Goal: Information Seeking & Learning: Find specific fact

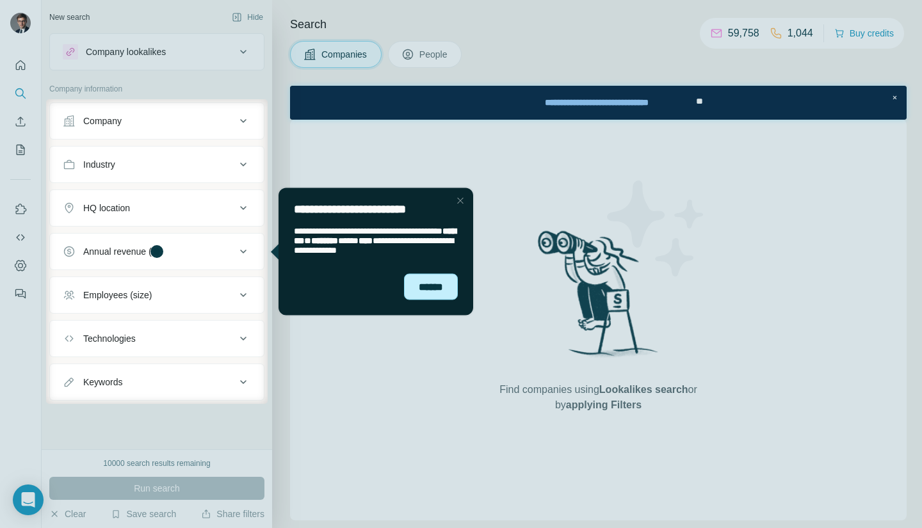
click at [434, 289] on div "******" at bounding box center [431, 286] width 54 height 26
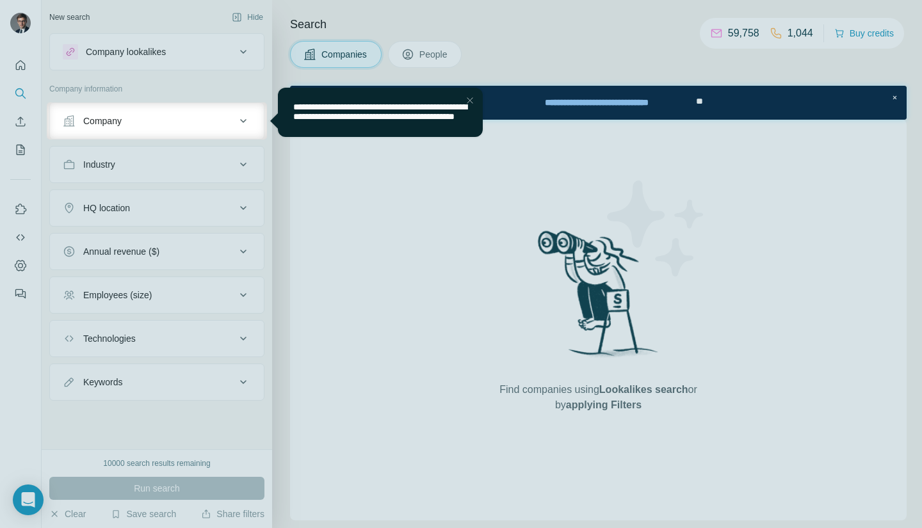
click at [440, 59] on div at bounding box center [461, 51] width 922 height 102
click at [471, 104] on div "Close Step" at bounding box center [469, 100] width 15 height 15
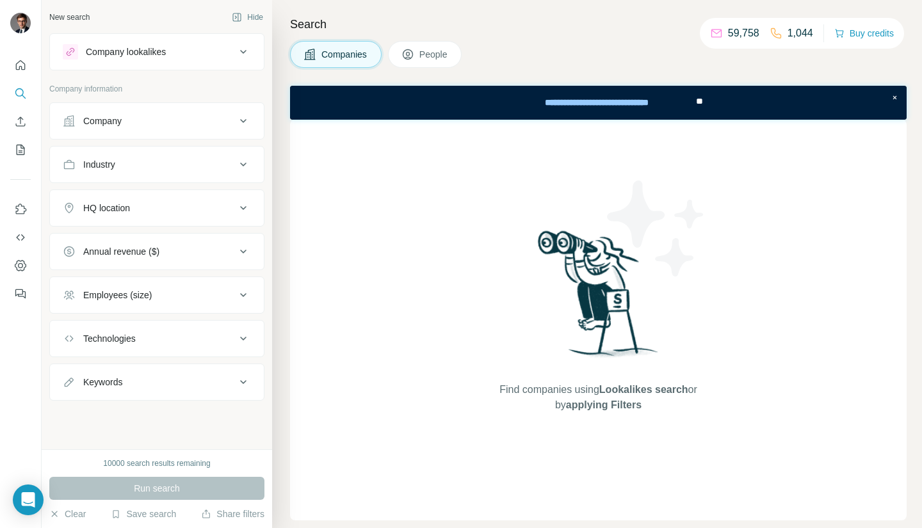
click at [438, 60] on span "People" at bounding box center [433, 54] width 29 height 13
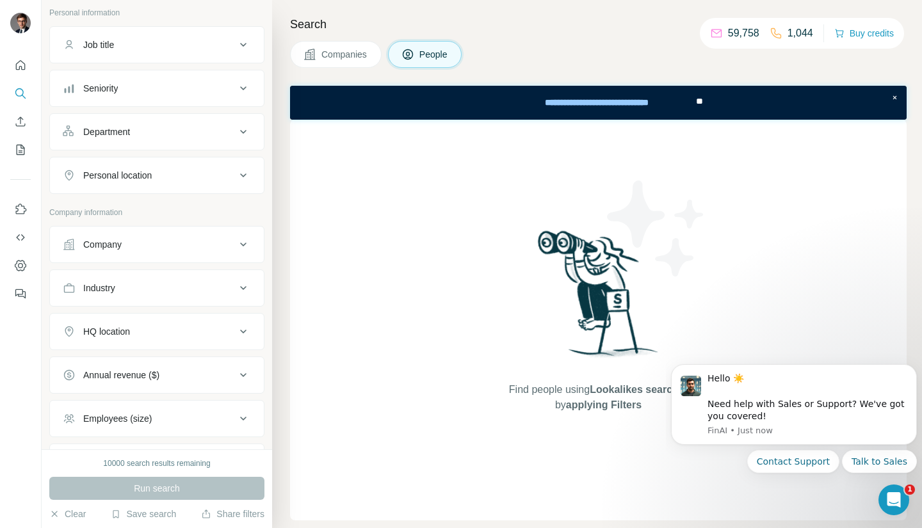
scroll to position [77, 0]
click at [171, 259] on div "Company" at bounding box center [156, 243] width 215 height 37
click at [174, 257] on button "Company" at bounding box center [157, 243] width 214 height 31
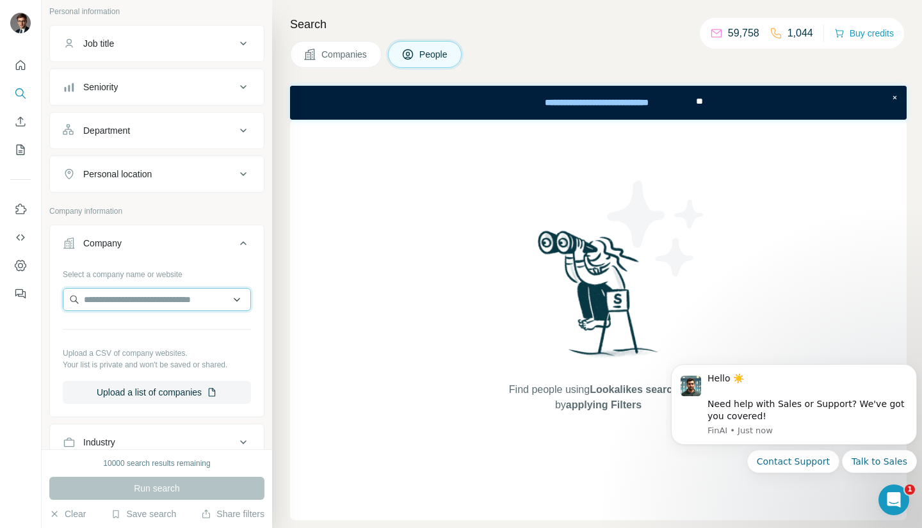
click at [161, 293] on input "text" at bounding box center [157, 299] width 188 height 23
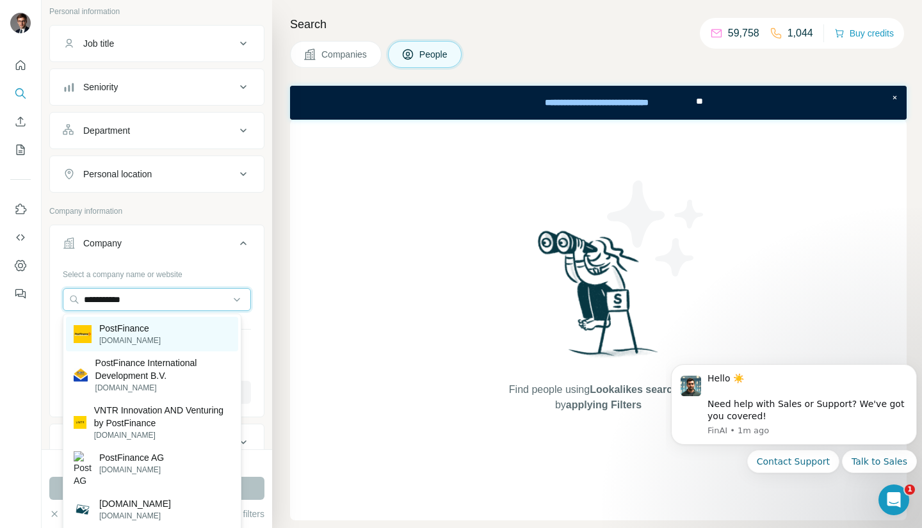
type input "**********"
click at [155, 338] on div "PostFinance [DOMAIN_NAME]" at bounding box center [152, 334] width 172 height 35
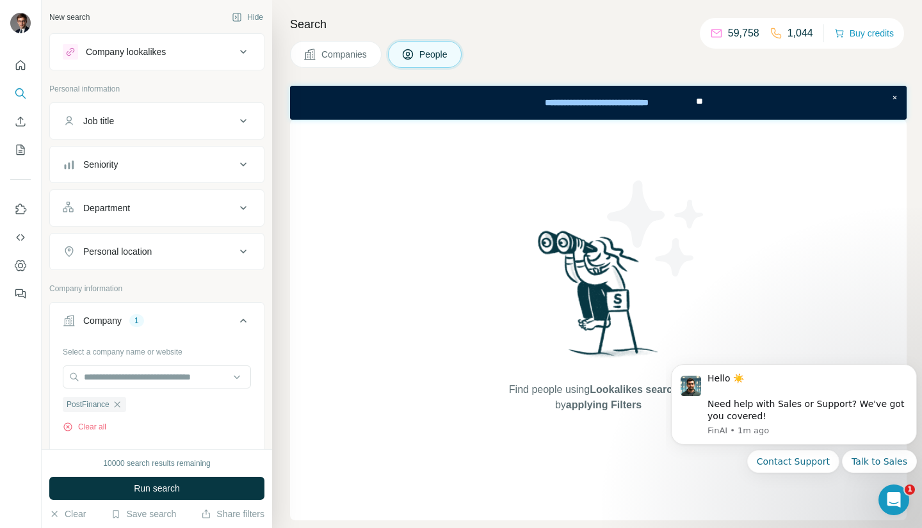
click at [158, 119] on div "Job title" at bounding box center [149, 121] width 173 height 13
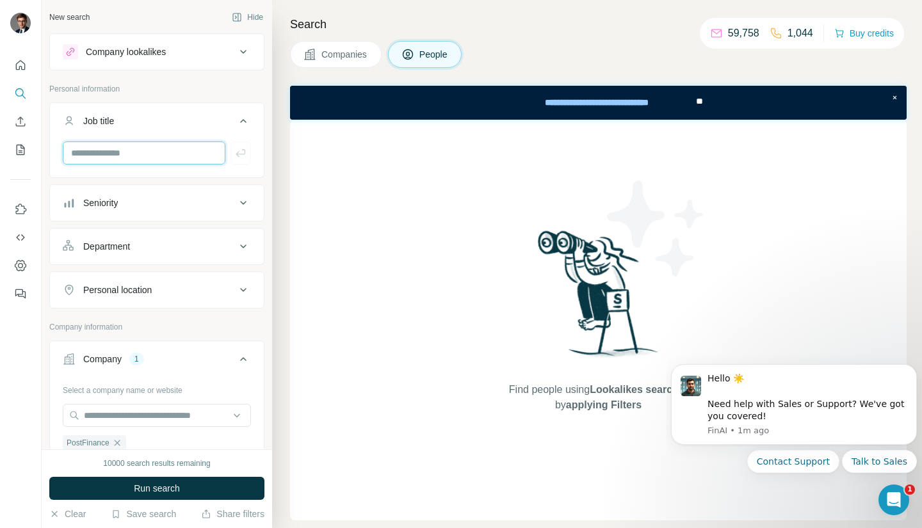
click at [156, 155] on input "text" at bounding box center [144, 153] width 163 height 23
click at [154, 200] on div "Seniority" at bounding box center [149, 203] width 173 height 13
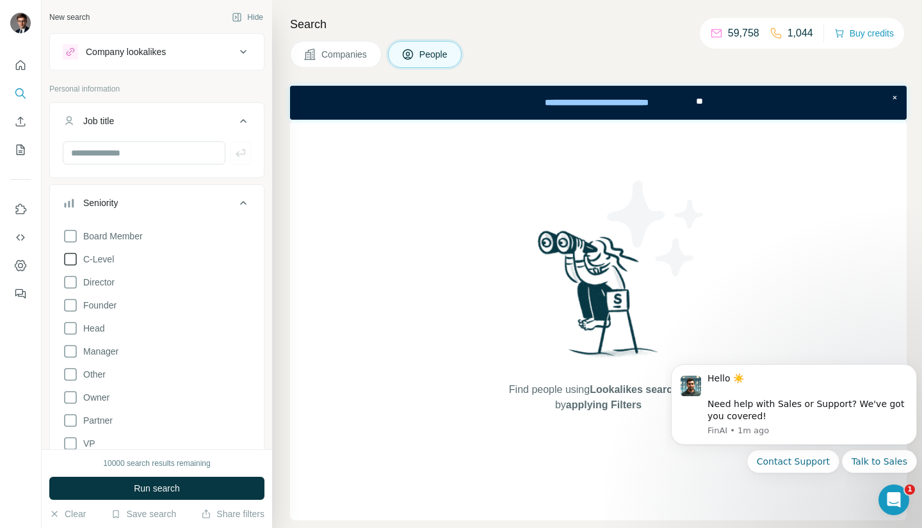
click at [72, 253] on icon at bounding box center [70, 259] width 13 height 13
click at [72, 285] on icon at bounding box center [70, 282] width 15 height 15
click at [74, 324] on icon at bounding box center [70, 328] width 15 height 15
click at [142, 480] on button "Run search" at bounding box center [156, 488] width 215 height 23
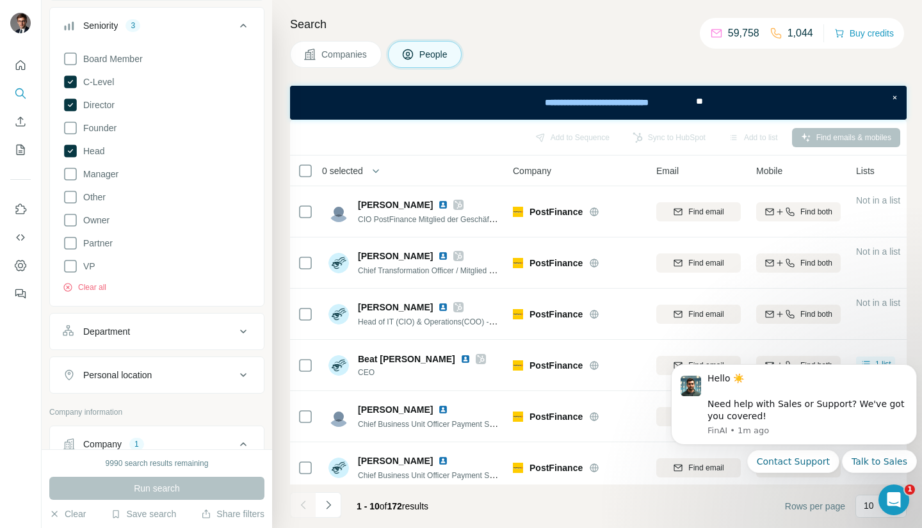
scroll to position [257, 0]
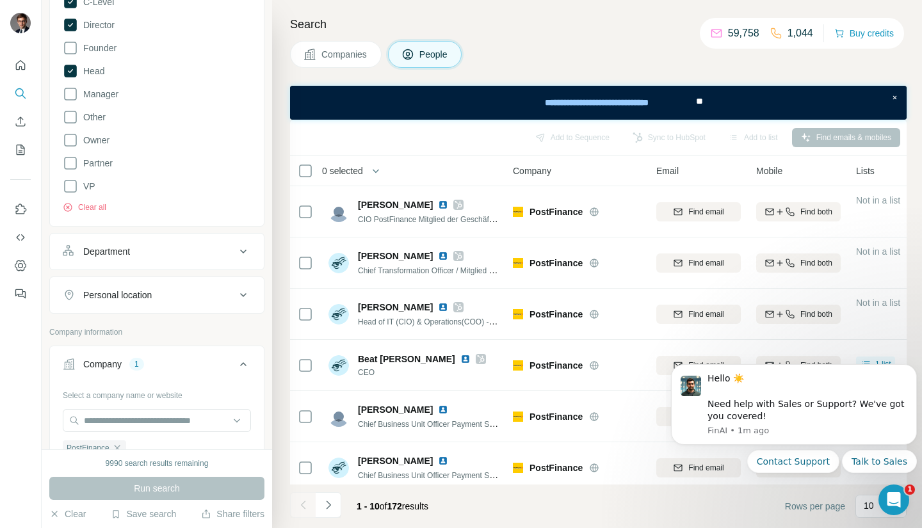
click at [217, 260] on button "Department" at bounding box center [157, 251] width 214 height 31
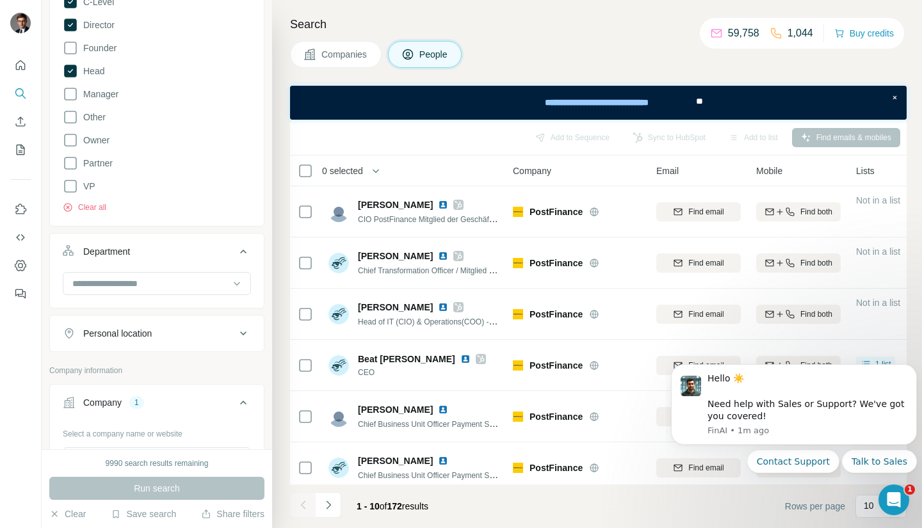
click at [220, 256] on div "Department" at bounding box center [149, 251] width 173 height 13
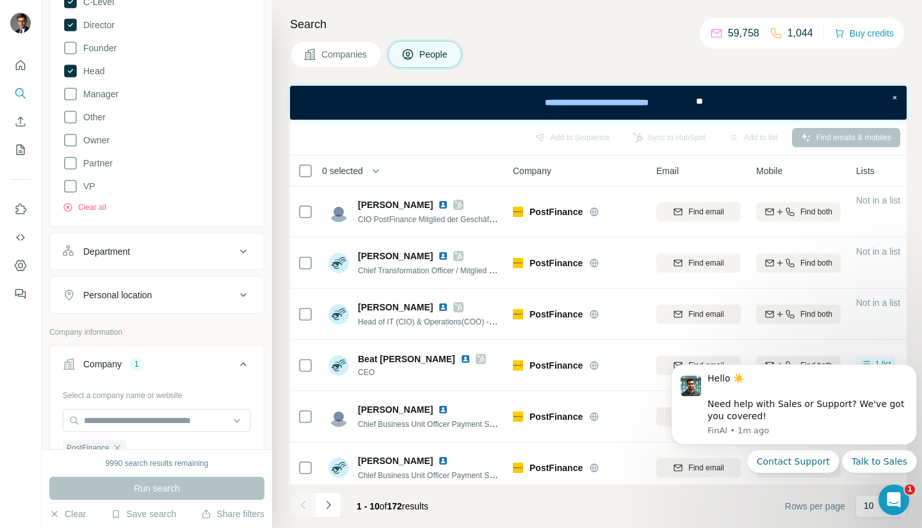
click at [222, 300] on div "Personal location" at bounding box center [149, 295] width 173 height 13
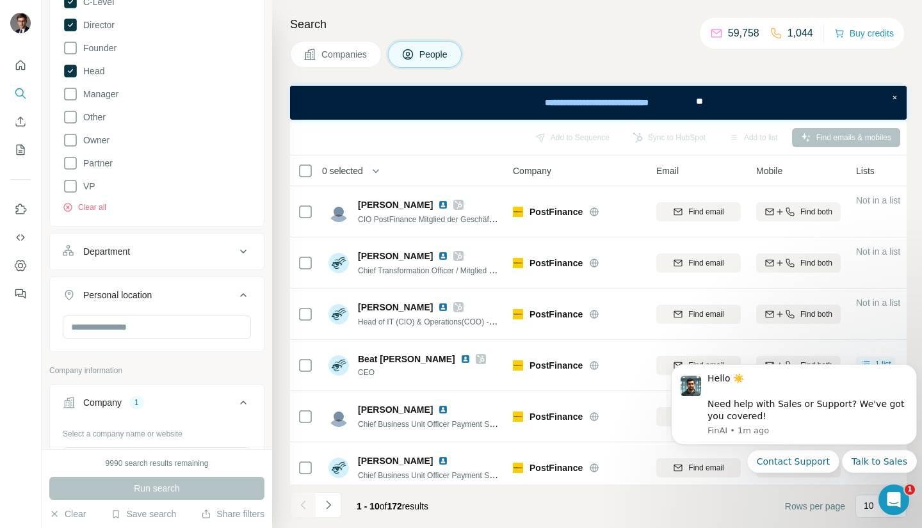
click at [222, 300] on div "Personal location" at bounding box center [149, 295] width 173 height 13
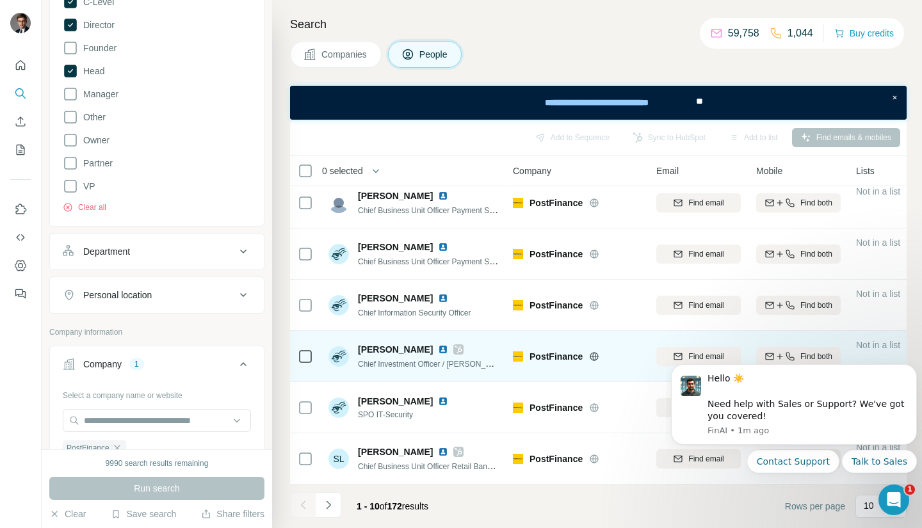
scroll to position [220, 0]
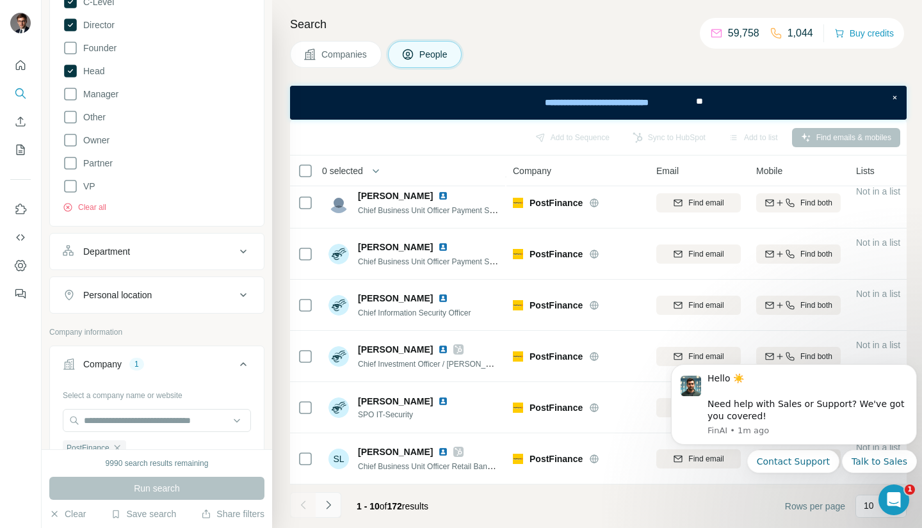
click at [334, 508] on button "Navigate to next page" at bounding box center [329, 505] width 26 height 26
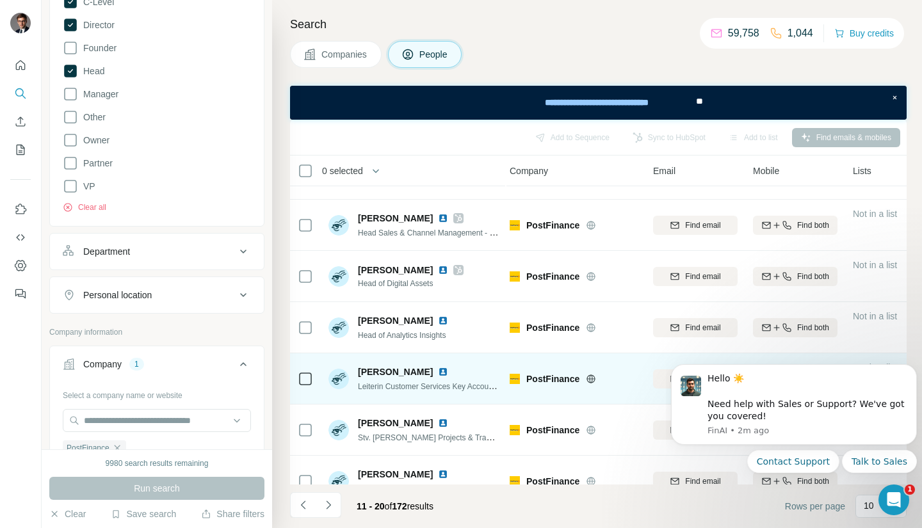
scroll to position [220, 3]
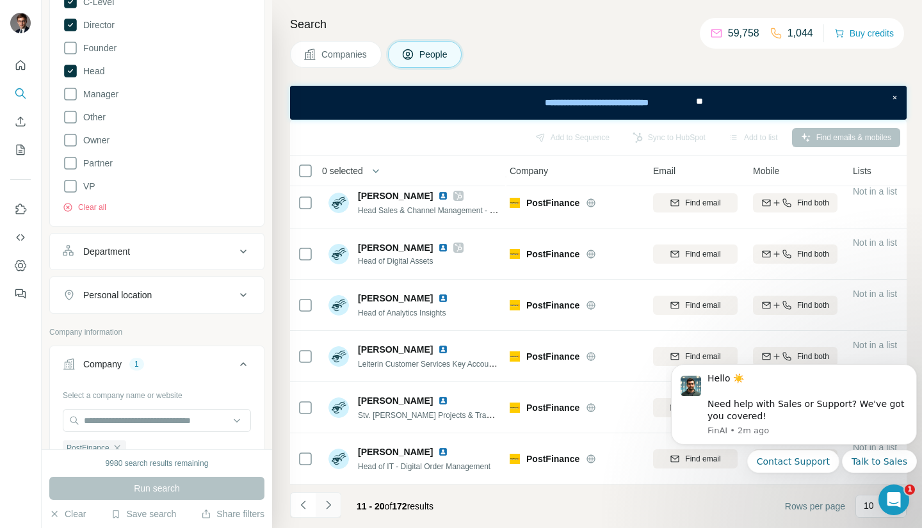
click at [330, 508] on icon "Navigate to next page" at bounding box center [328, 505] width 13 height 13
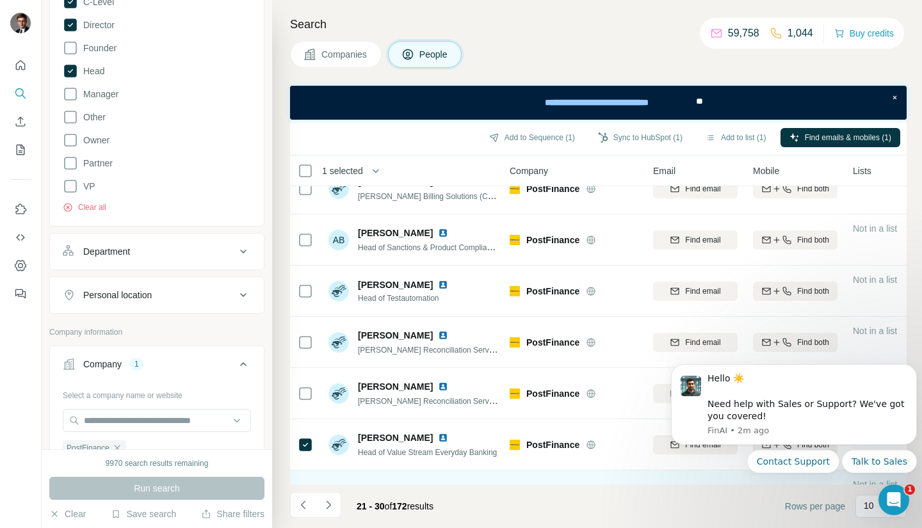
scroll to position [0, 3]
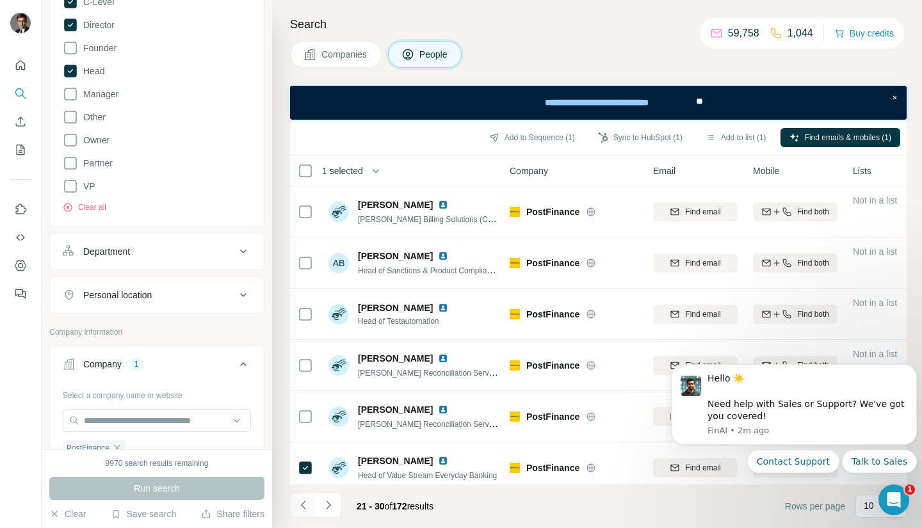
click at [298, 501] on icon "Navigate to previous page" at bounding box center [303, 505] width 13 height 13
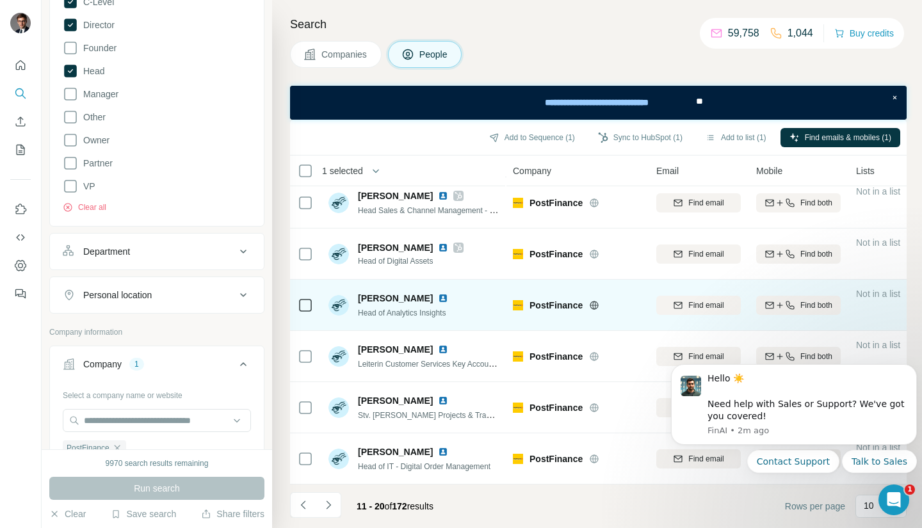
scroll to position [220, 0]
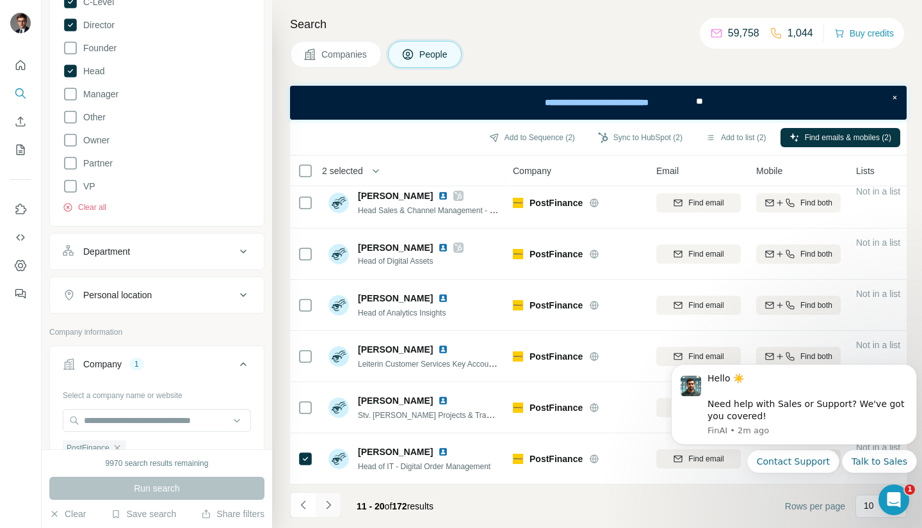
click at [330, 503] on icon "Navigate to next page" at bounding box center [328, 505] width 13 height 13
click at [336, 503] on button "Navigate to next page" at bounding box center [329, 505] width 26 height 26
click at [328, 510] on icon "Navigate to next page" at bounding box center [328, 505] width 13 height 13
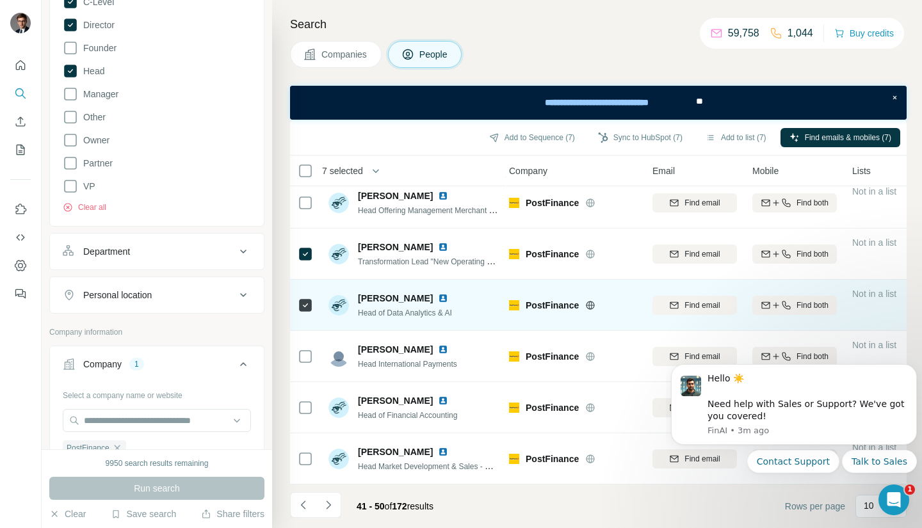
scroll to position [220, 4]
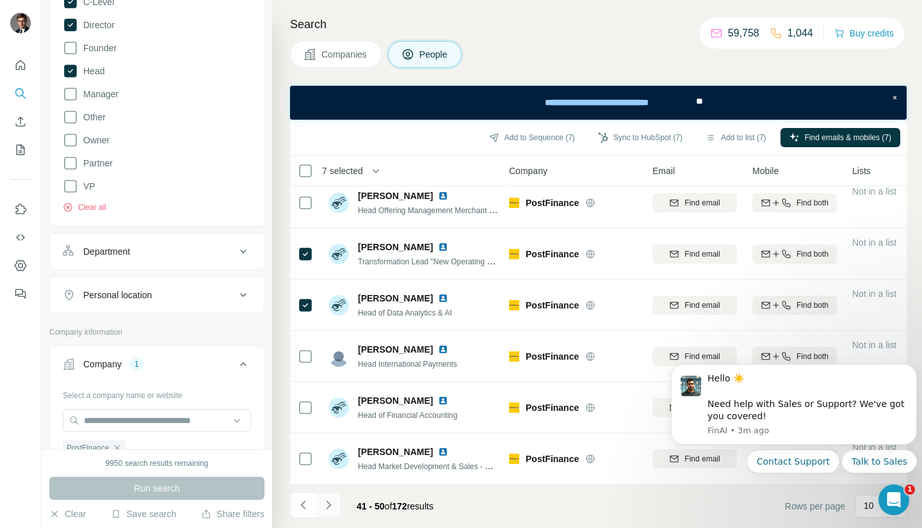
click at [328, 517] on button "Navigate to next page" at bounding box center [329, 505] width 26 height 26
click at [331, 502] on icon "Navigate to next page" at bounding box center [328, 505] width 13 height 13
click at [332, 502] on icon "Navigate to next page" at bounding box center [328, 505] width 13 height 13
click at [332, 494] on button "Navigate to next page" at bounding box center [329, 505] width 26 height 26
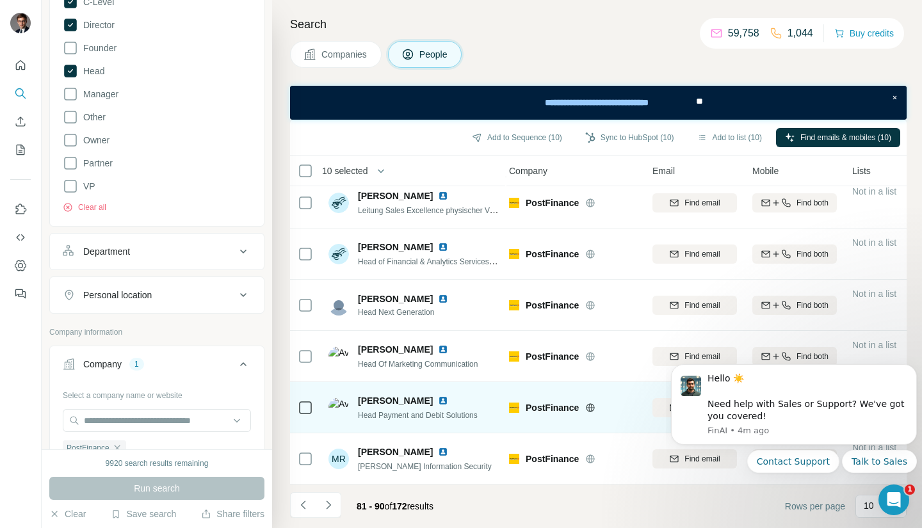
scroll to position [0, 4]
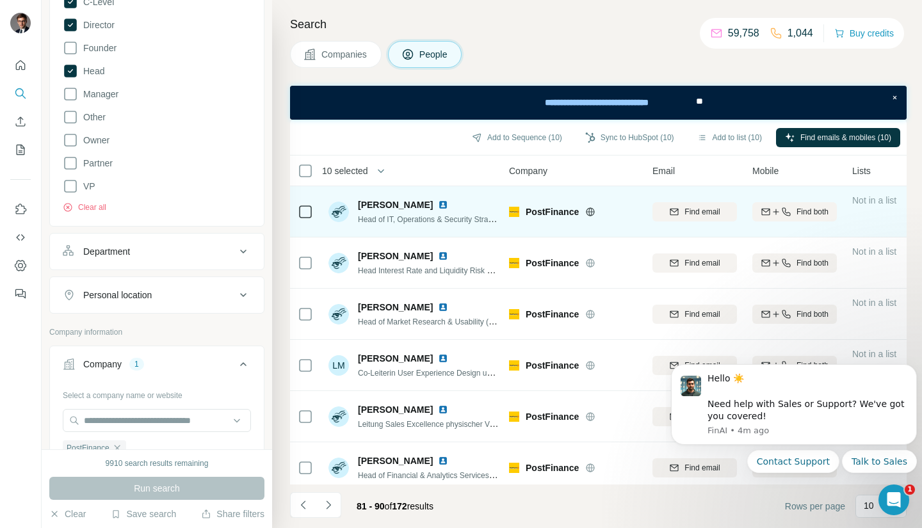
click at [309, 204] on icon at bounding box center [305, 211] width 15 height 15
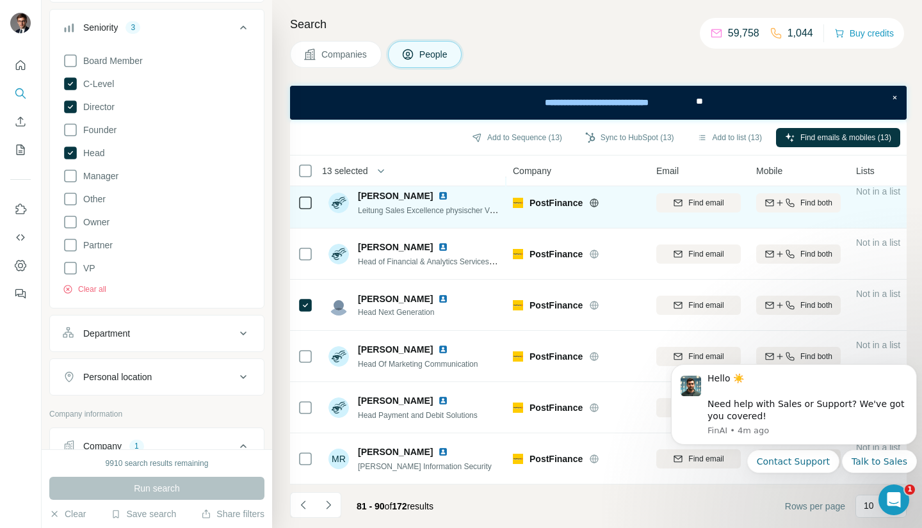
scroll to position [220, 0]
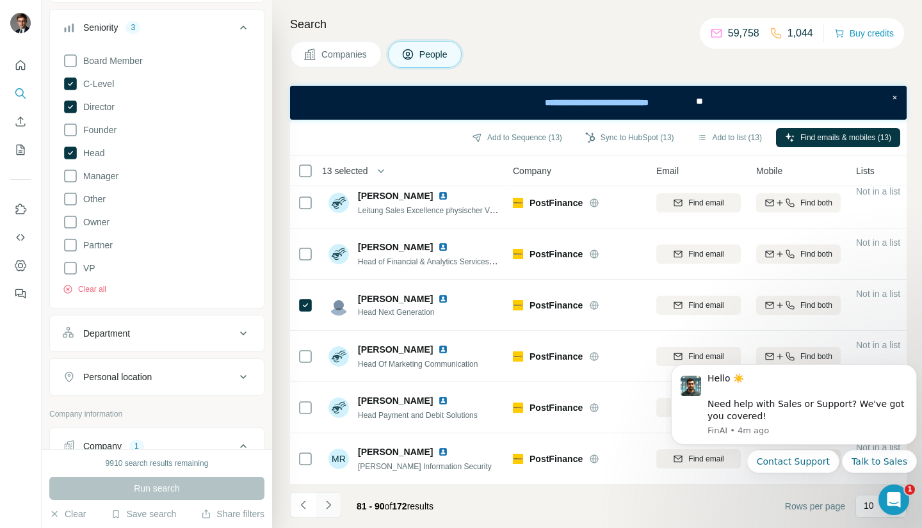
click at [323, 507] on icon "Navigate to next page" at bounding box center [328, 505] width 13 height 13
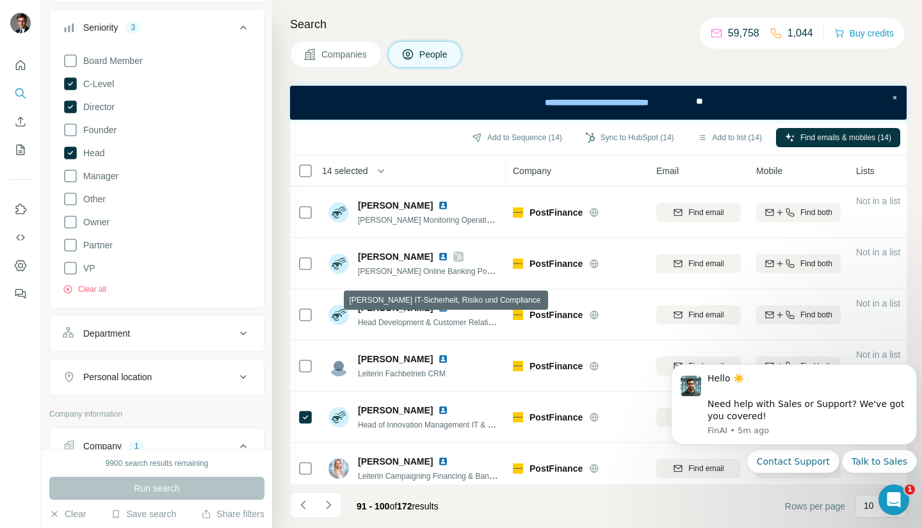
scroll to position [205, 0]
click at [322, 501] on icon "Navigate to next page" at bounding box center [328, 505] width 13 height 13
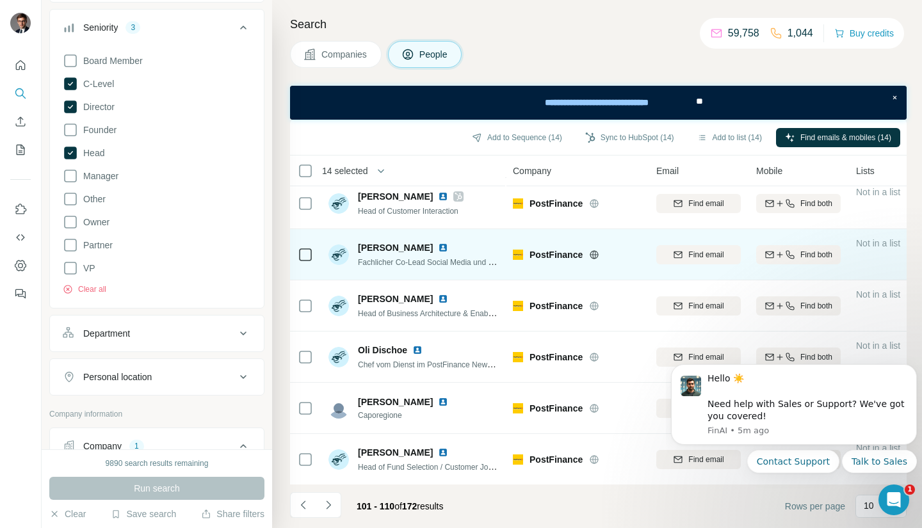
scroll to position [220, 0]
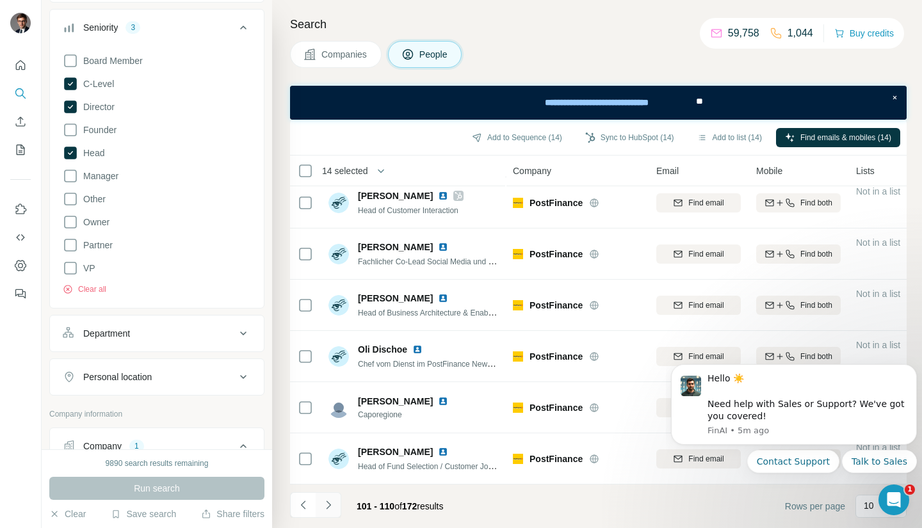
click at [330, 502] on icon "Navigate to next page" at bounding box center [328, 505] width 13 height 13
click at [332, 498] on button "Navigate to next page" at bounding box center [329, 505] width 26 height 26
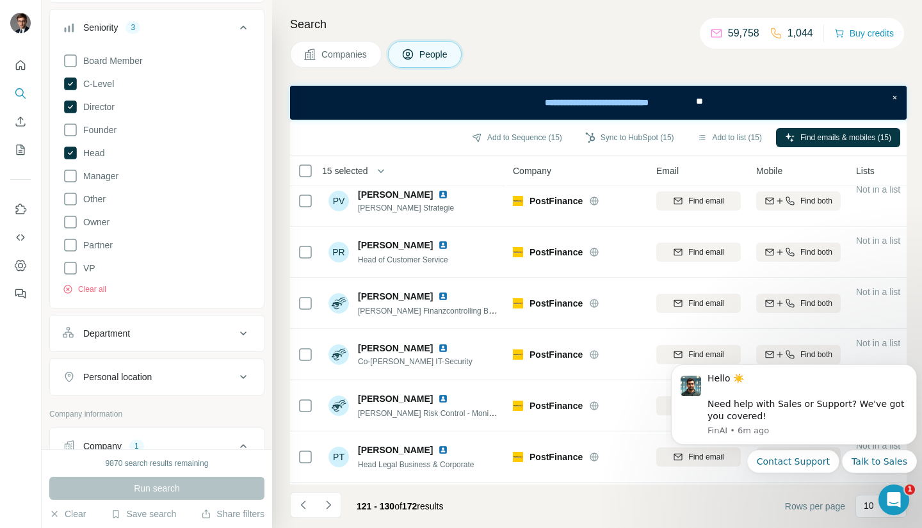
scroll to position [0, 0]
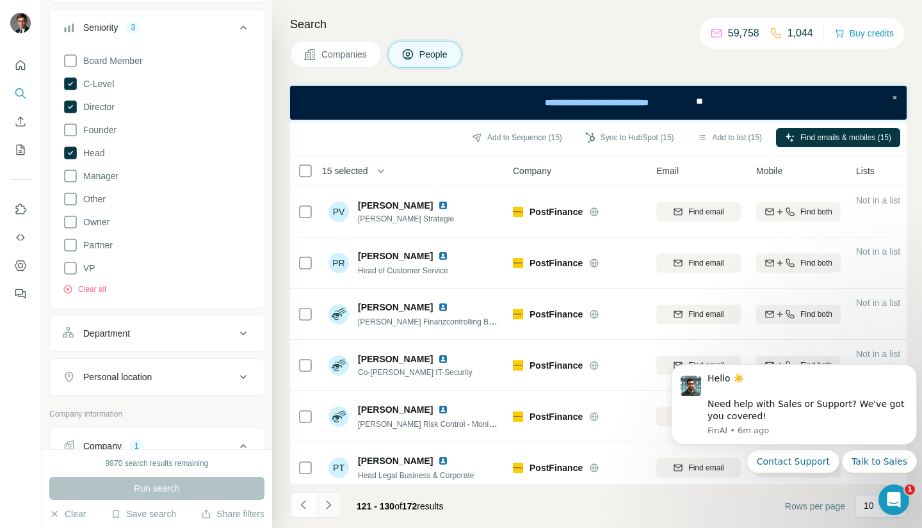
click at [326, 512] on button "Navigate to next page" at bounding box center [329, 505] width 26 height 26
click at [303, 500] on icon "Navigate to previous page" at bounding box center [303, 505] width 13 height 13
click at [330, 511] on icon "Navigate to next page" at bounding box center [328, 505] width 13 height 13
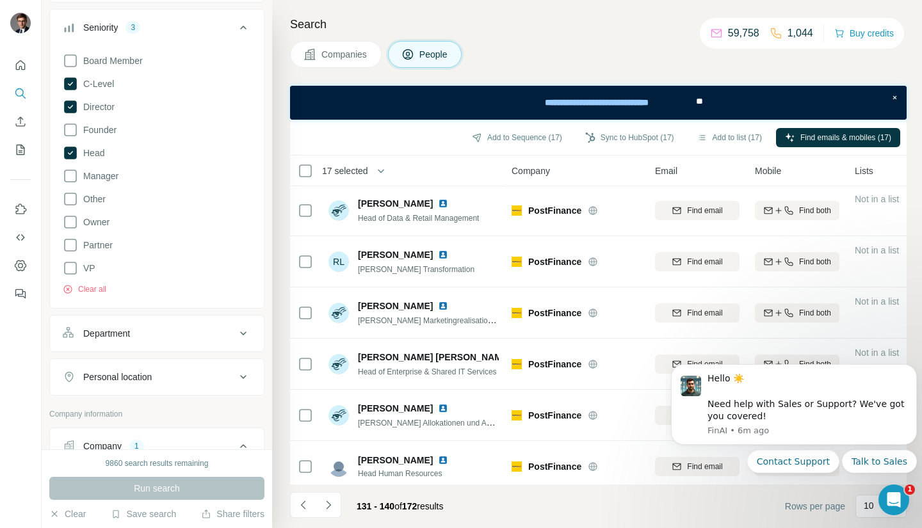
scroll to position [220, 1]
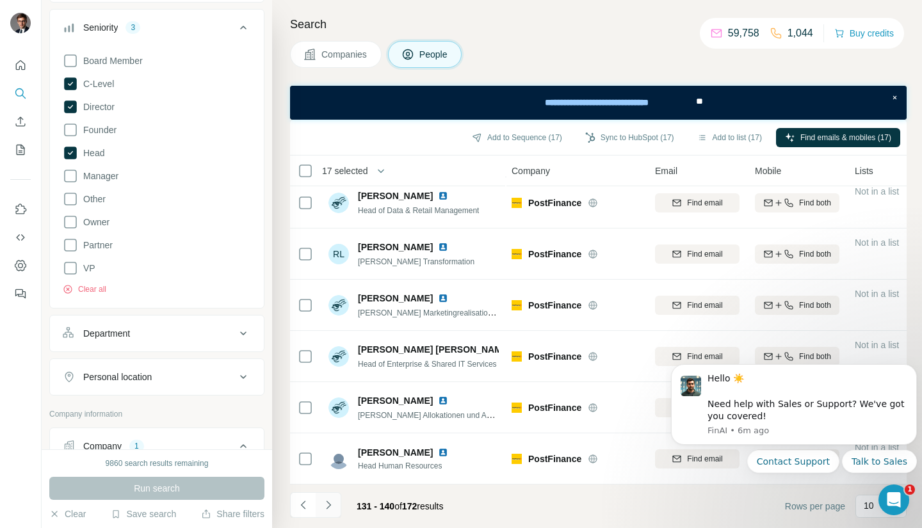
click at [325, 511] on icon "Navigate to next page" at bounding box center [328, 505] width 13 height 13
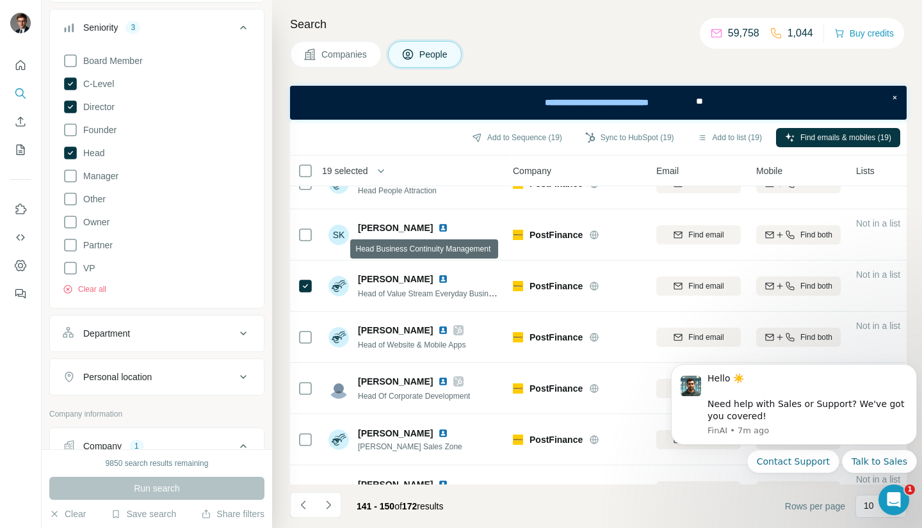
scroll to position [220, 0]
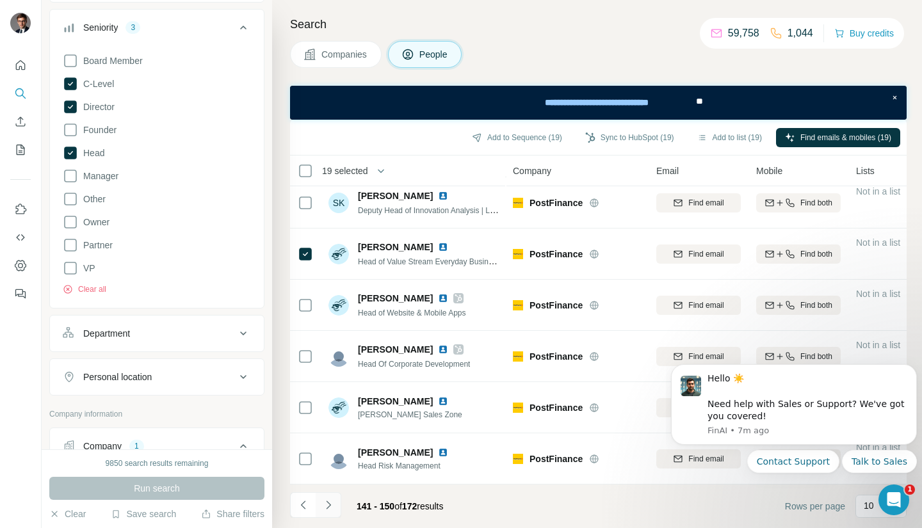
click at [330, 508] on icon "Navigate to next page" at bounding box center [328, 505] width 13 height 13
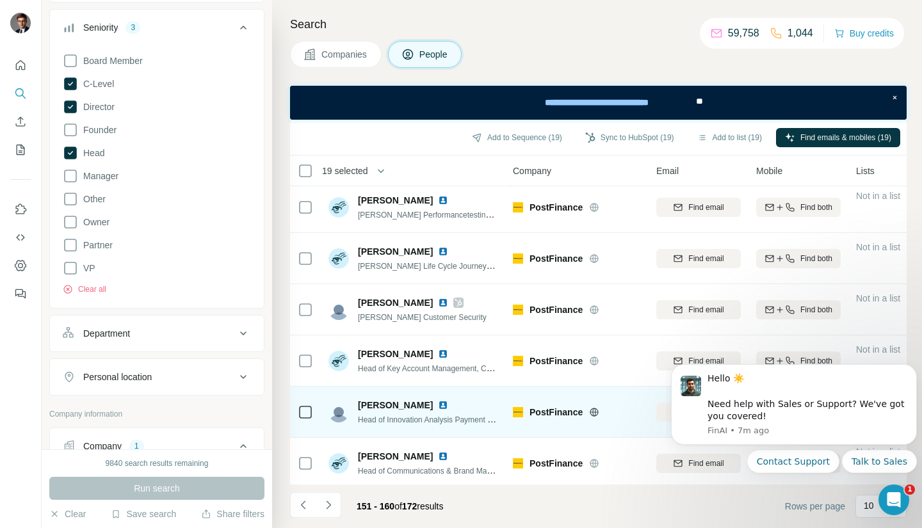
scroll to position [0, 0]
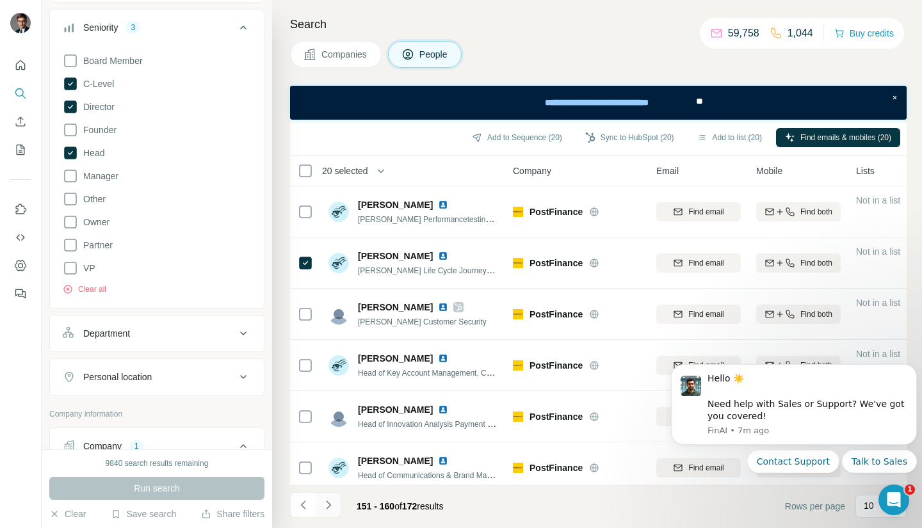
click at [330, 501] on icon "Navigate to next page" at bounding box center [328, 505] width 13 height 13
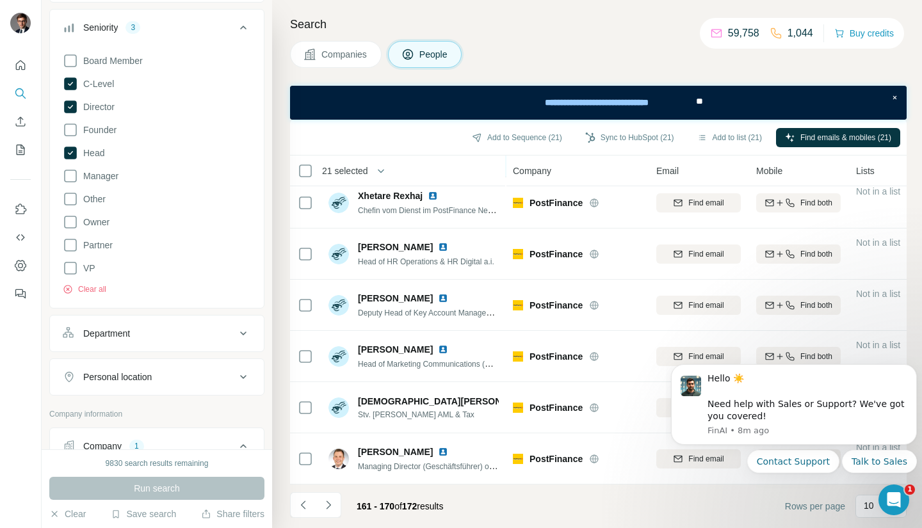
scroll to position [220, 0]
click at [328, 507] on icon "Navigate to next page" at bounding box center [328, 505] width 4 height 8
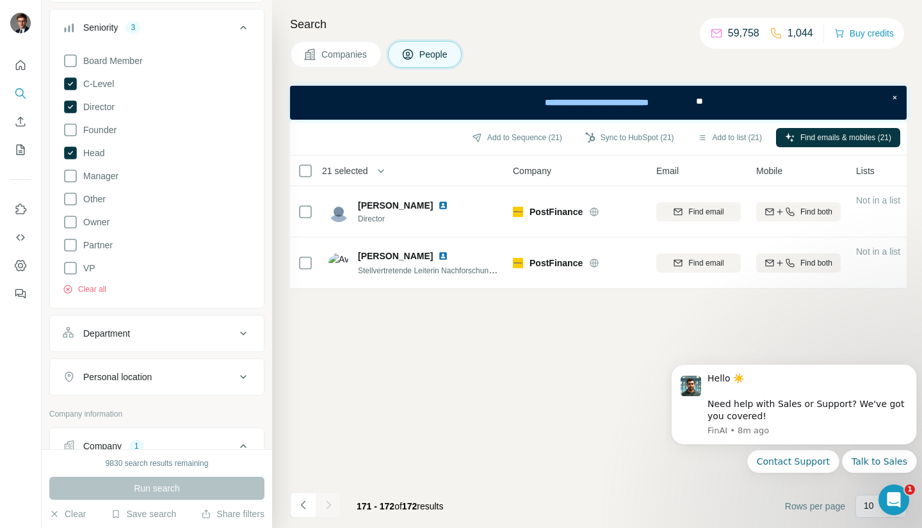
scroll to position [0, 0]
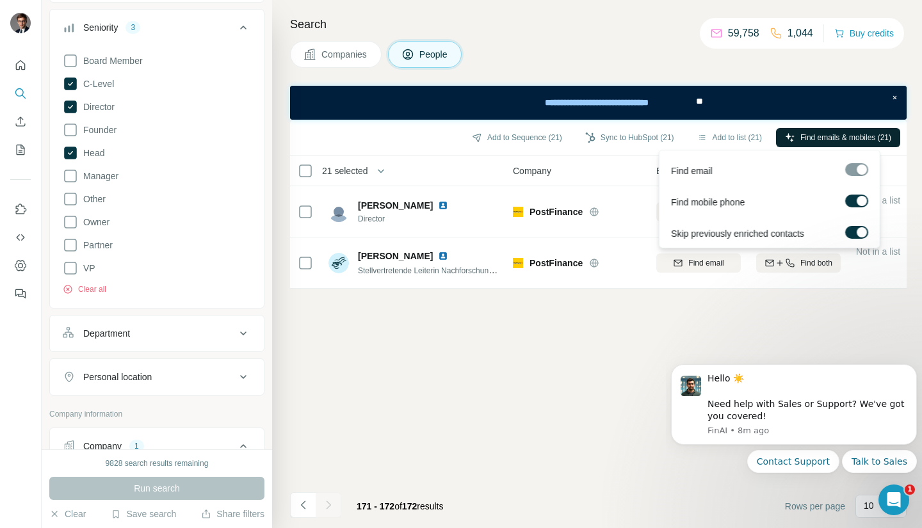
click at [835, 131] on button "Find emails & mobiles (21)" at bounding box center [838, 137] width 124 height 19
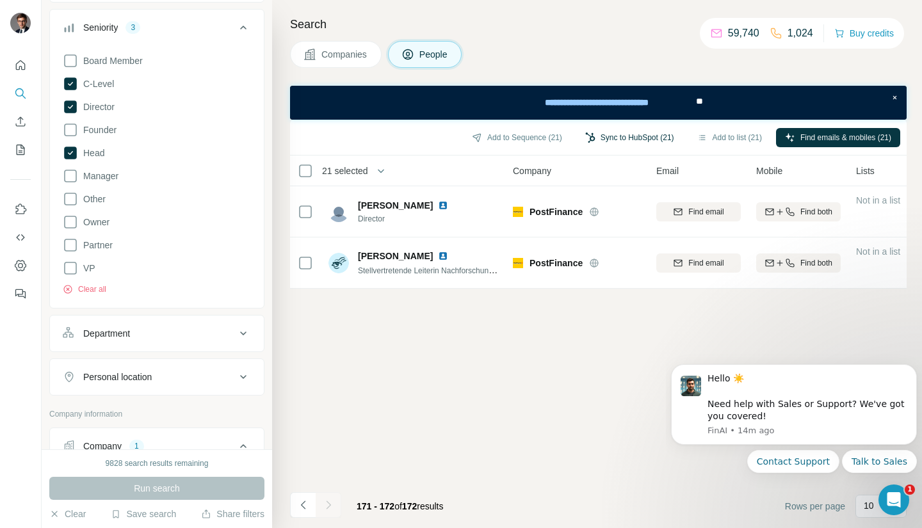
click at [620, 135] on button "Sync to HubSpot (21)" at bounding box center [629, 137] width 107 height 19
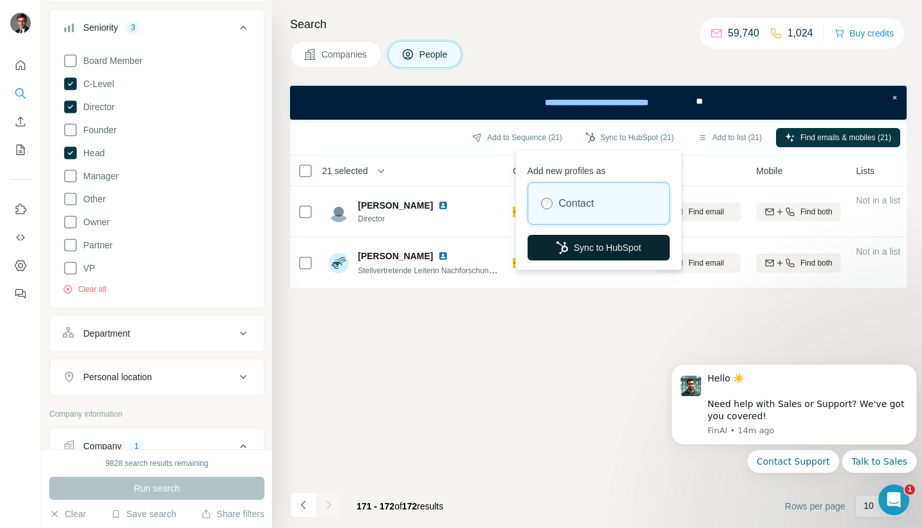
click at [610, 256] on button "Sync to HubSpot" at bounding box center [599, 248] width 142 height 26
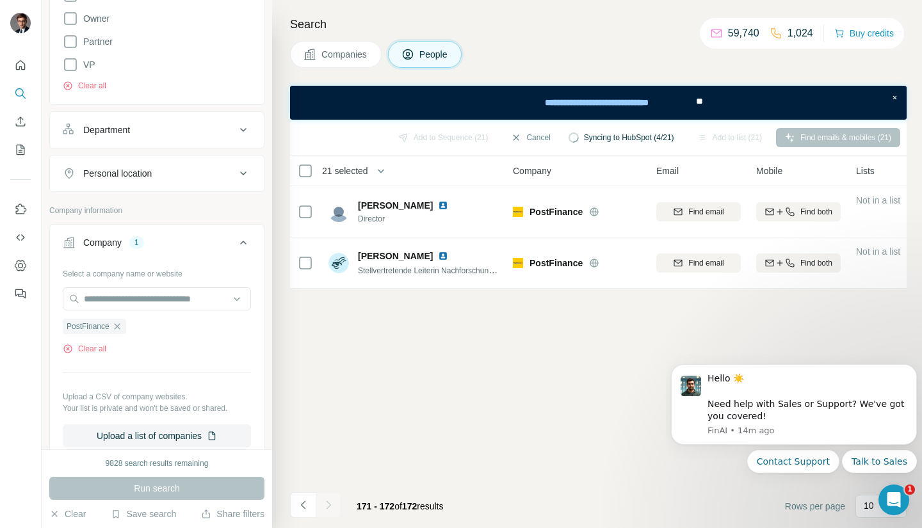
scroll to position [380, 0]
click at [118, 325] on icon "button" at bounding box center [117, 326] width 6 height 6
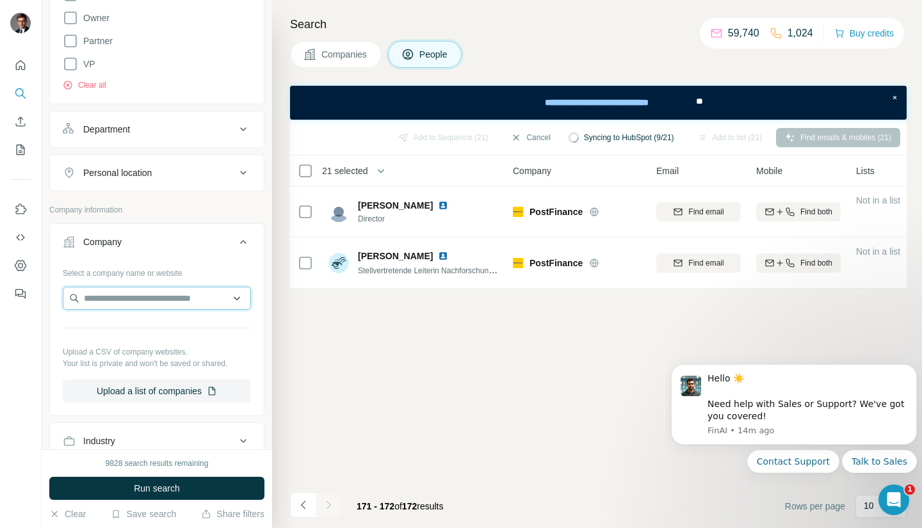
click at [126, 298] on input "text" at bounding box center [157, 298] width 188 height 23
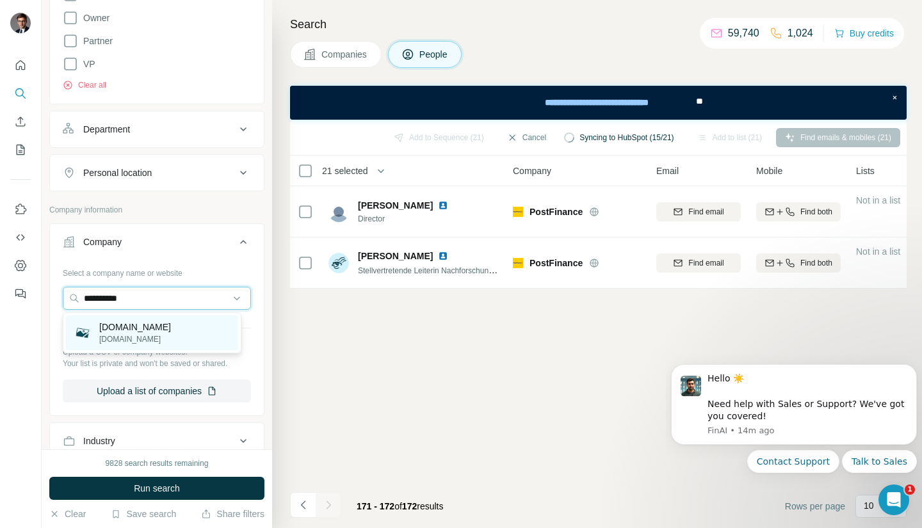
type input "**********"
click at [138, 332] on p "[DOMAIN_NAME]" at bounding box center [135, 327] width 72 height 13
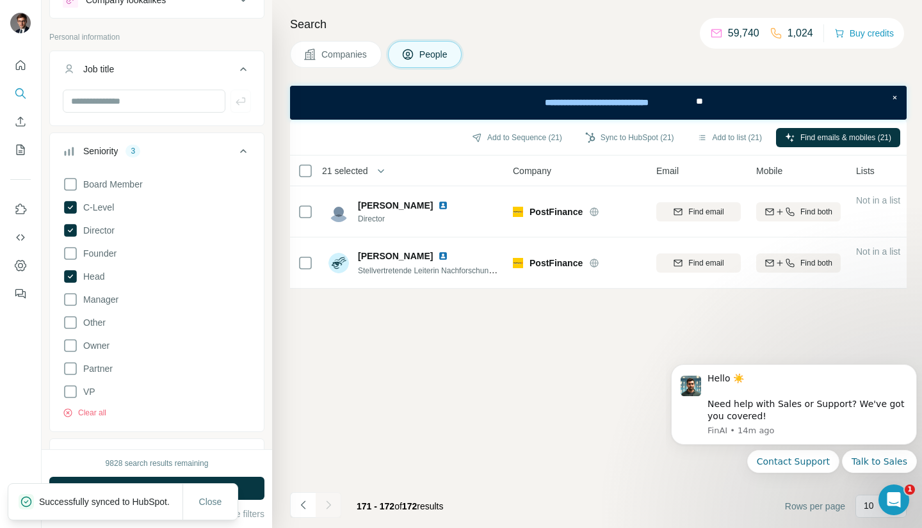
scroll to position [53, 0]
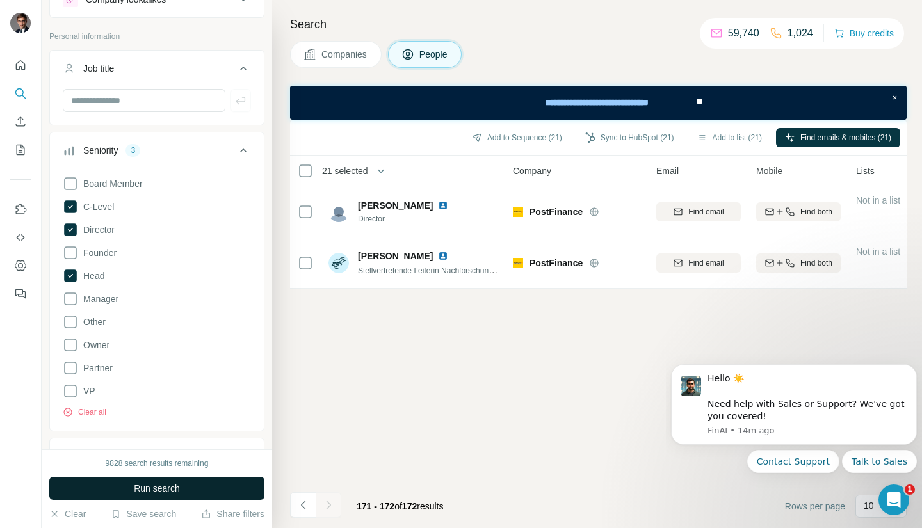
click at [190, 483] on button "Run search" at bounding box center [156, 488] width 215 height 23
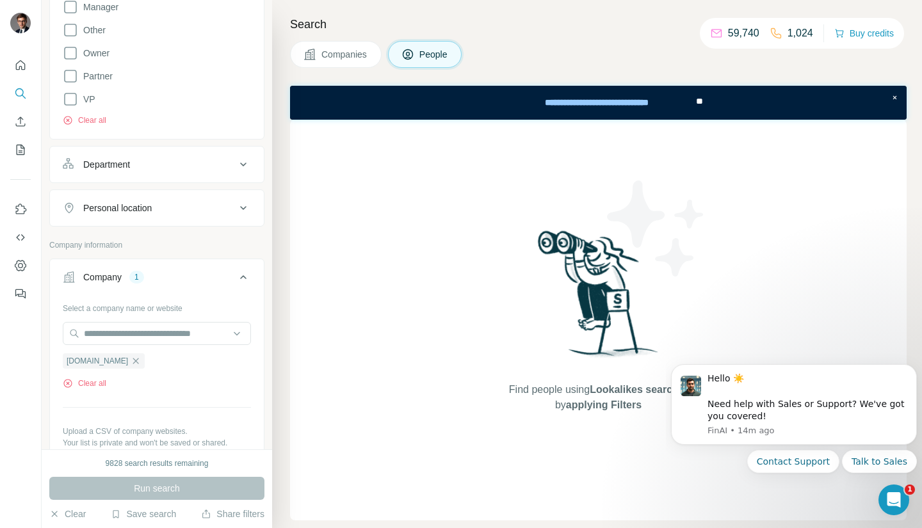
scroll to position [345, 0]
click at [116, 363] on div "[DOMAIN_NAME]" at bounding box center [104, 360] width 82 height 15
click at [109, 355] on div "[DOMAIN_NAME]" at bounding box center [104, 360] width 82 height 15
click at [131, 362] on icon "button" at bounding box center [136, 360] width 10 height 10
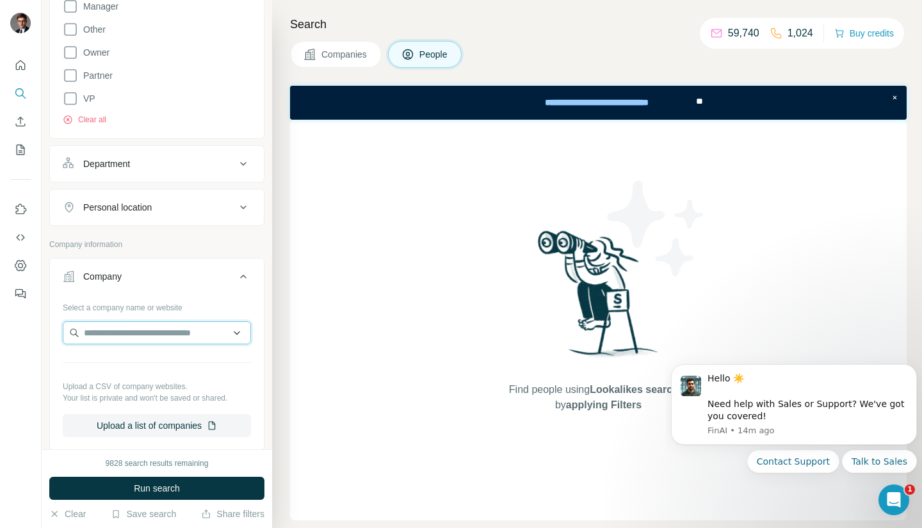
click at [129, 335] on input "text" at bounding box center [157, 332] width 188 height 23
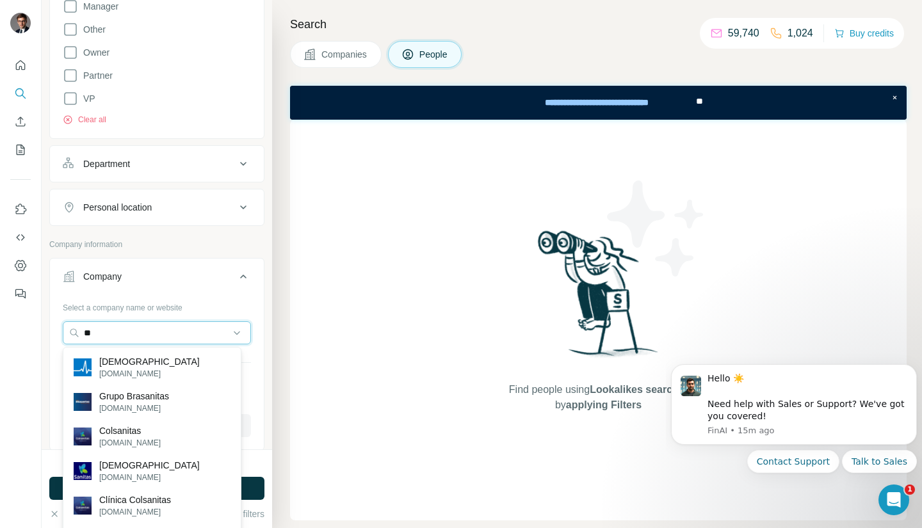
type input "*"
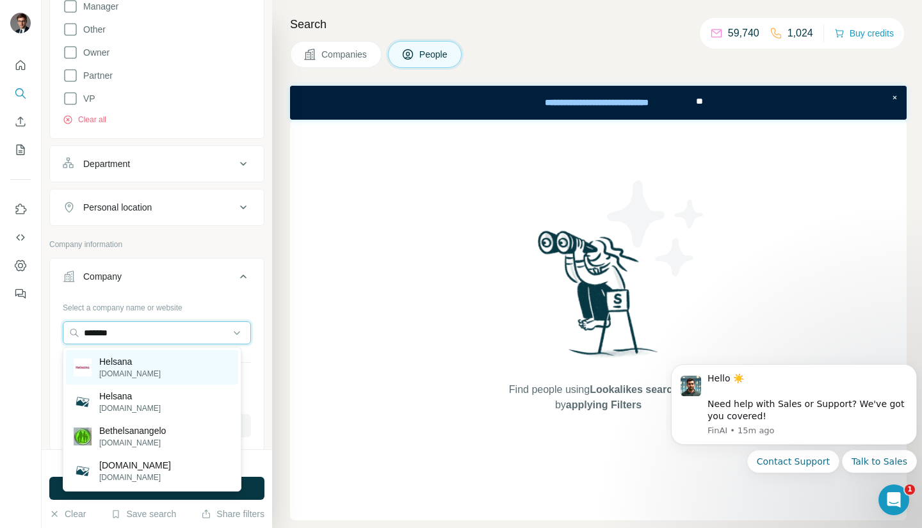
type input "*******"
click at [126, 369] on p "[DOMAIN_NAME]" at bounding box center [129, 374] width 61 height 12
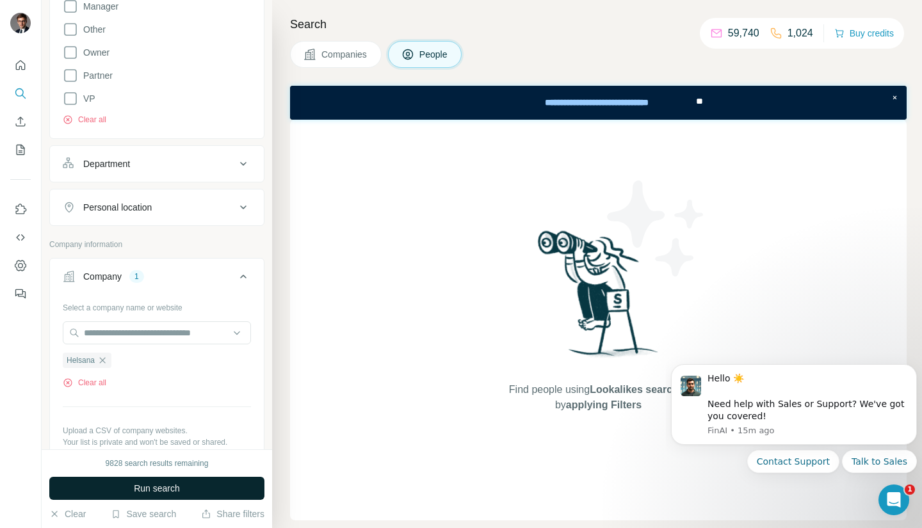
click at [177, 492] on span "Run search" at bounding box center [157, 488] width 46 height 13
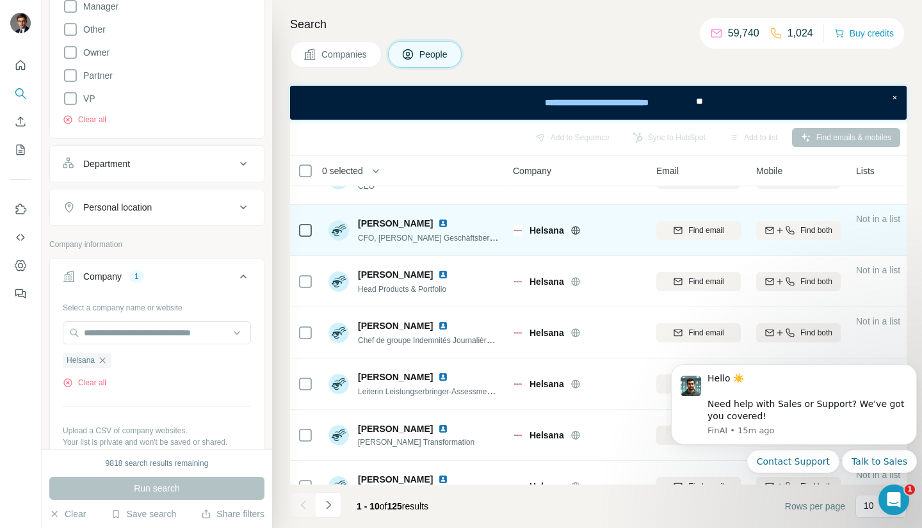
scroll to position [220, 0]
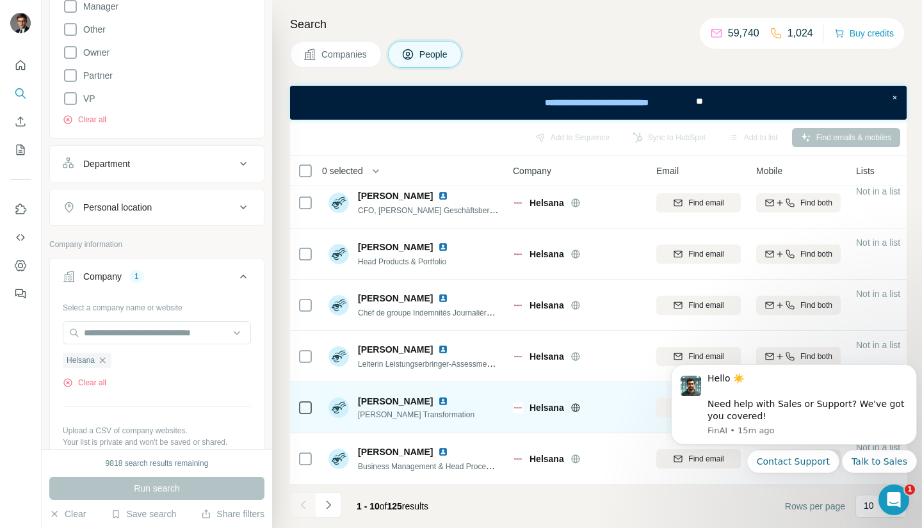
click at [297, 402] on td at bounding box center [305, 407] width 31 height 51
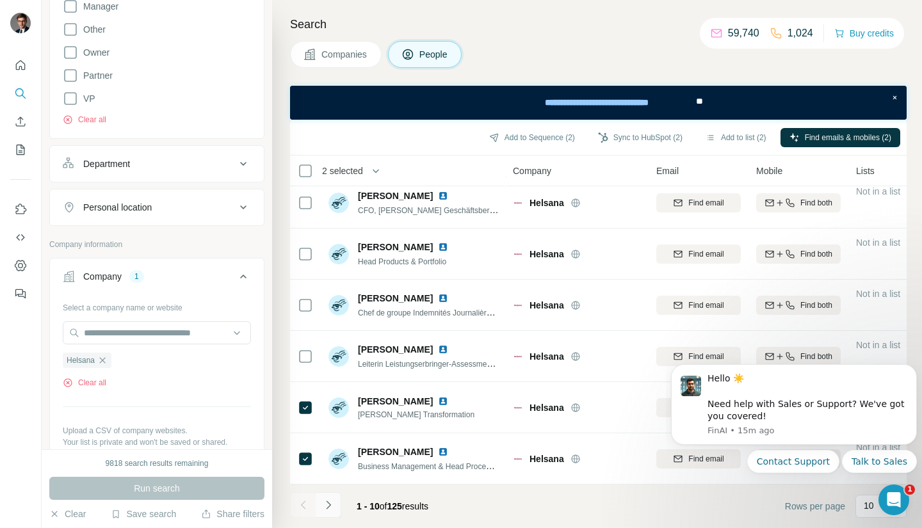
click at [329, 505] on icon "Navigate to next page" at bounding box center [328, 505] width 13 height 13
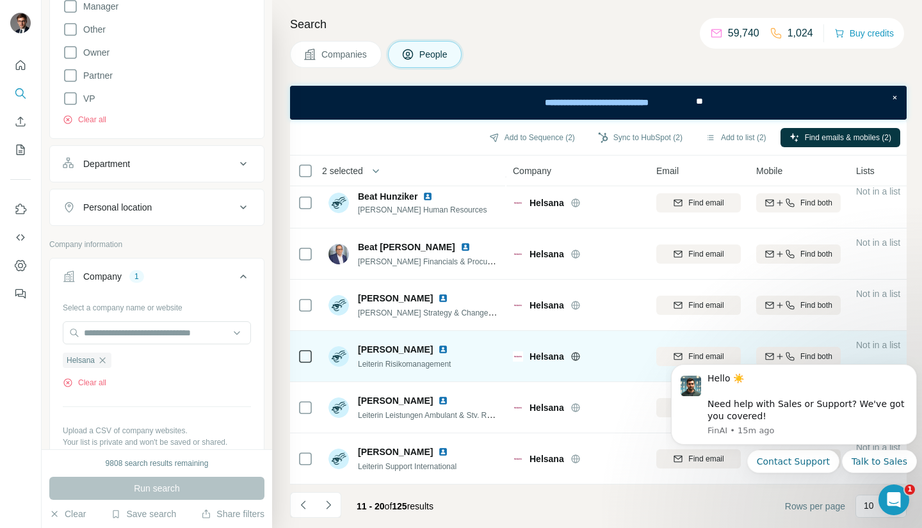
scroll to position [0, 0]
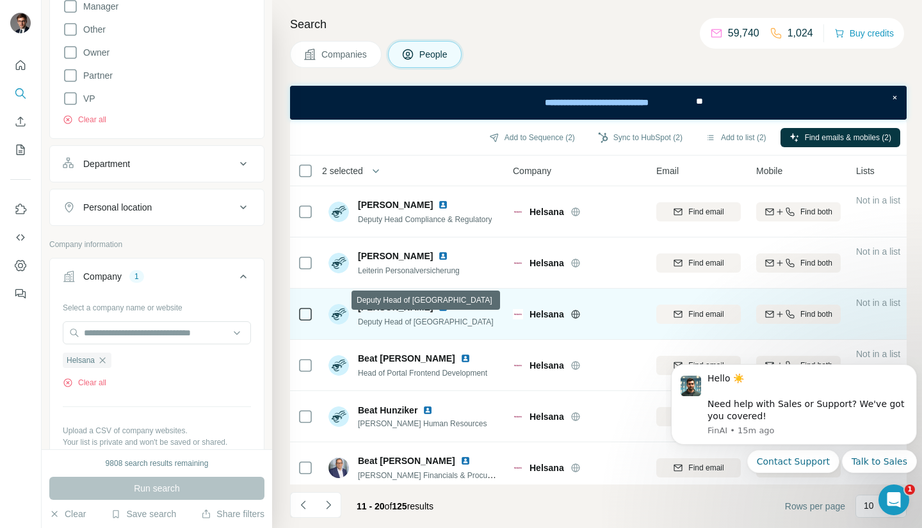
click at [400, 318] on span "Deputy Head of [GEOGRAPHIC_DATA]" at bounding box center [426, 322] width 136 height 9
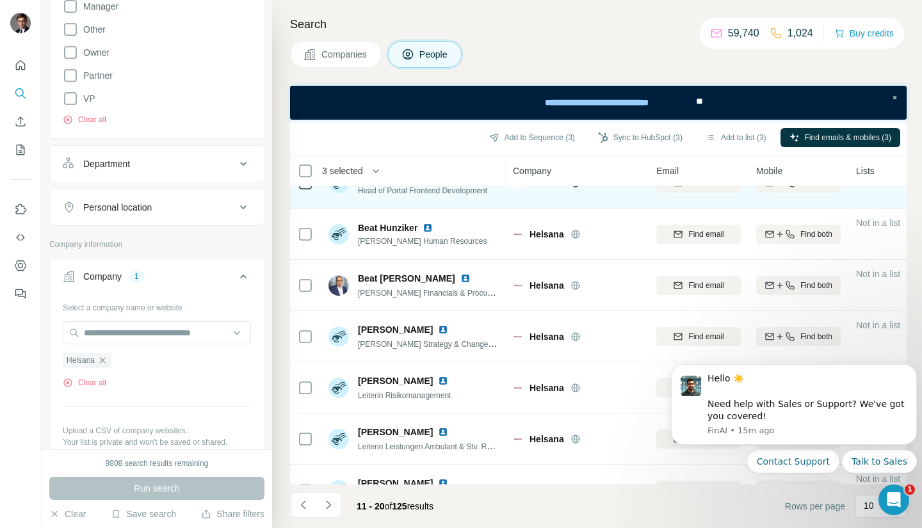
scroll to position [220, 0]
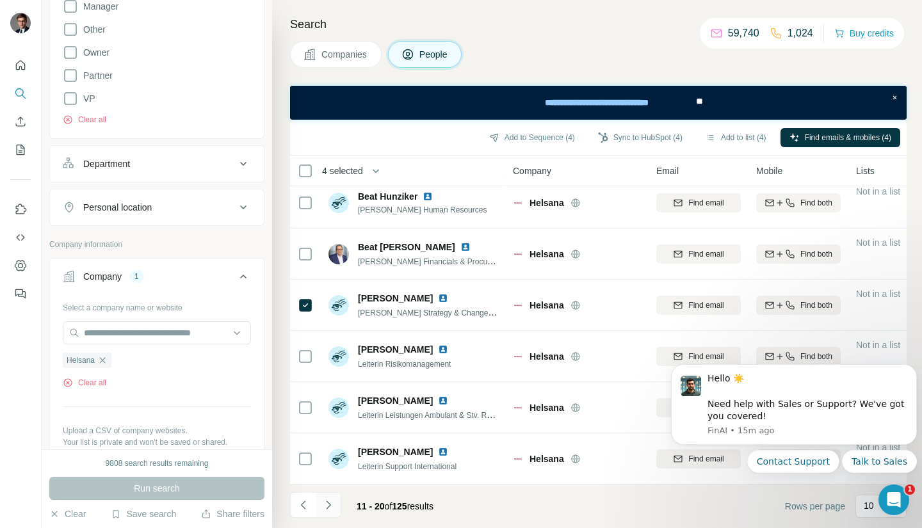
click at [330, 508] on icon "Navigate to next page" at bounding box center [328, 505] width 13 height 13
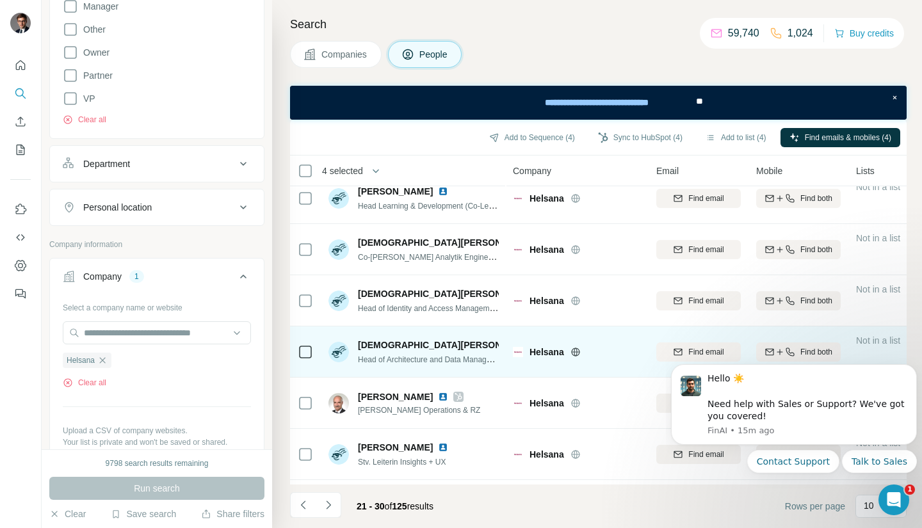
scroll to position [0, 0]
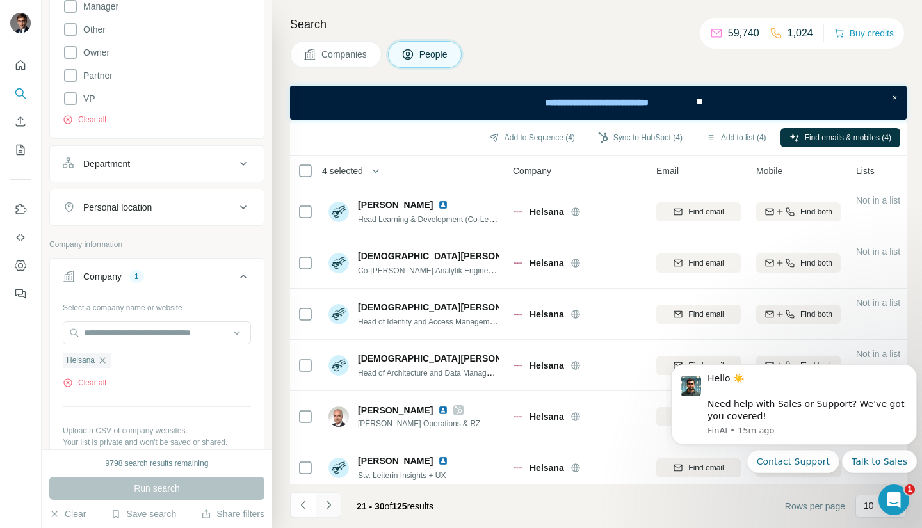
click at [335, 512] on button "Navigate to next page" at bounding box center [329, 505] width 26 height 26
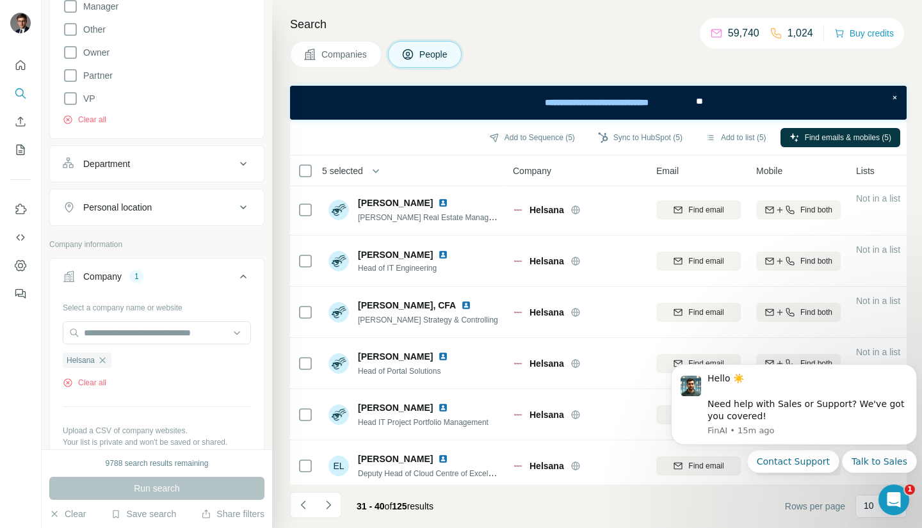
scroll to position [220, 0]
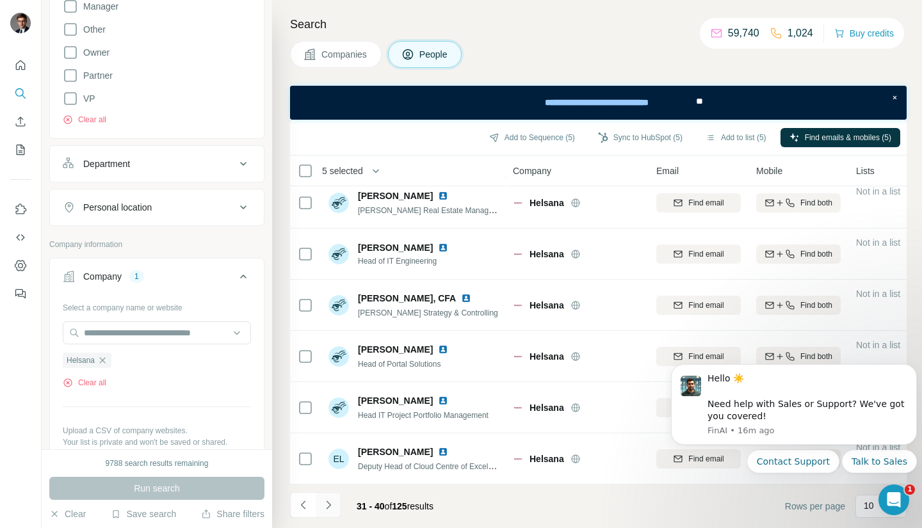
click at [327, 512] on button "Navigate to next page" at bounding box center [329, 505] width 26 height 26
click at [328, 507] on icon "Navigate to next page" at bounding box center [328, 505] width 13 height 13
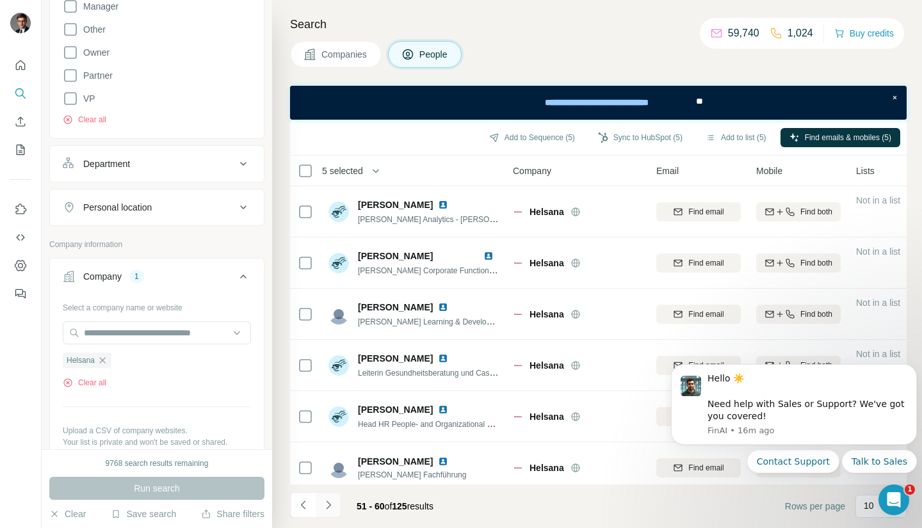
click at [326, 517] on button "Navigate to next page" at bounding box center [329, 505] width 26 height 26
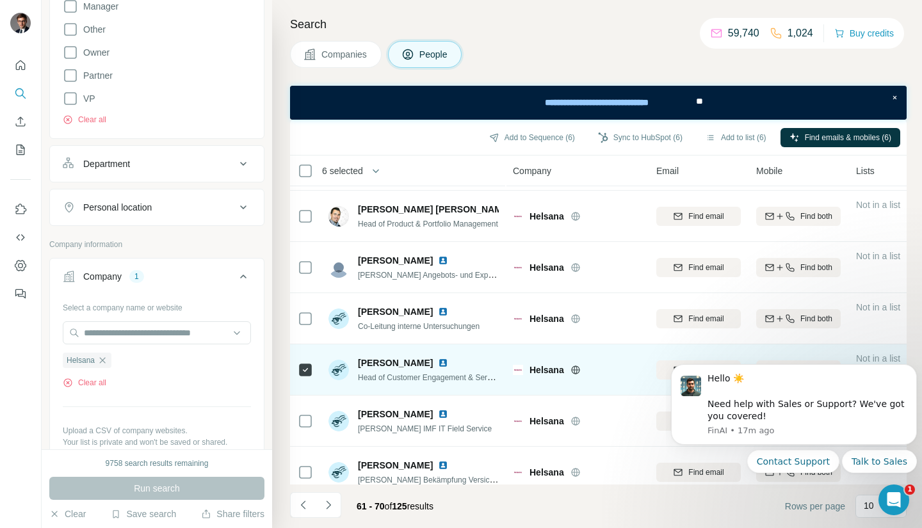
scroll to position [97, 0]
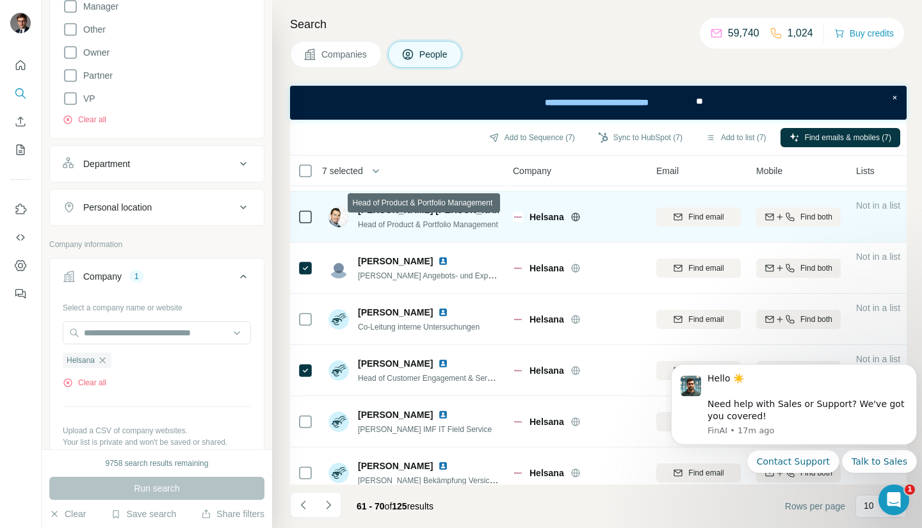
click at [395, 222] on span "Head of Product & Portfolio Management" at bounding box center [428, 224] width 140 height 9
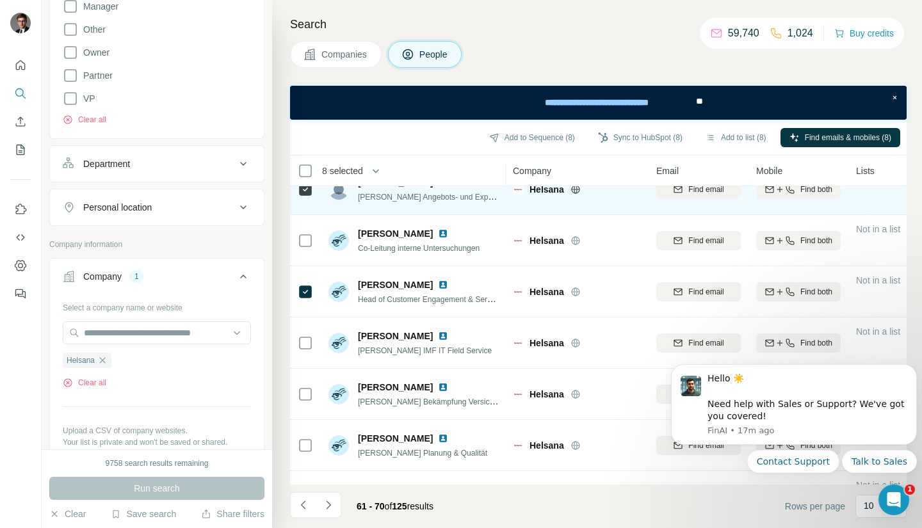
scroll to position [220, 0]
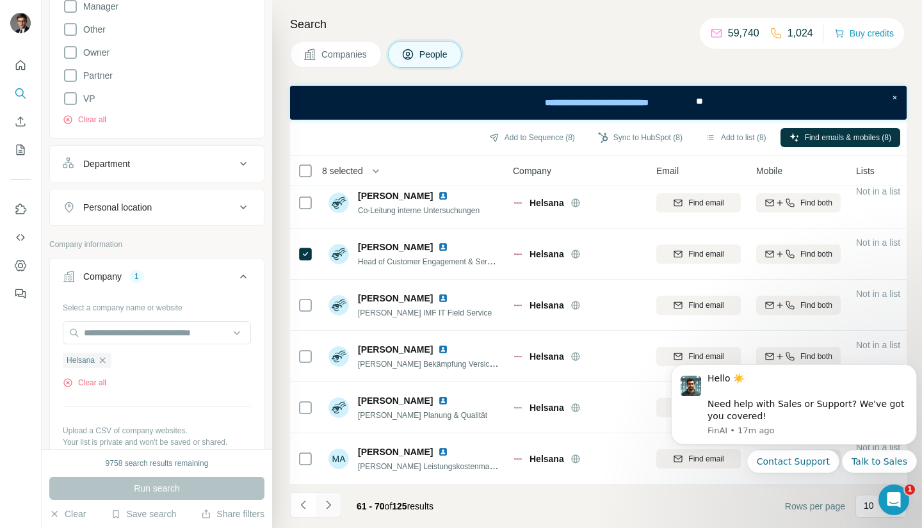
click at [329, 508] on icon "Navigate to next page" at bounding box center [328, 505] width 13 height 13
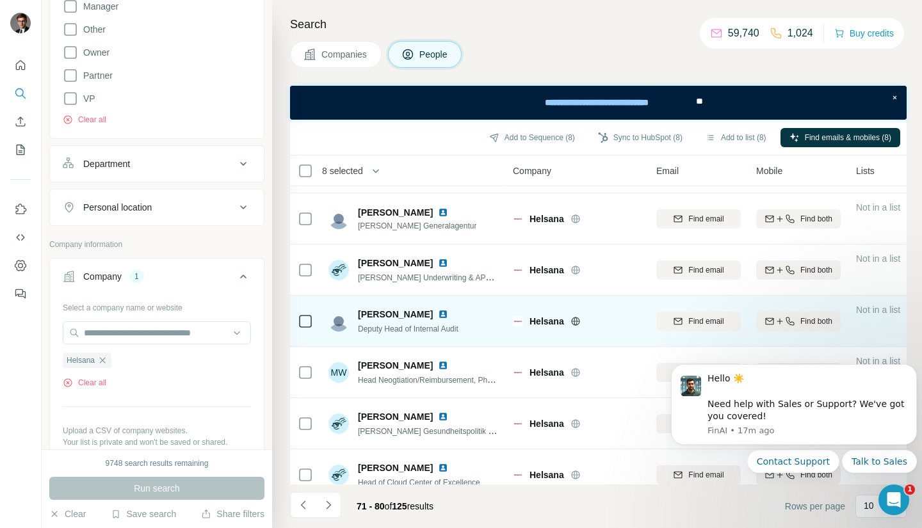
scroll to position [0, 0]
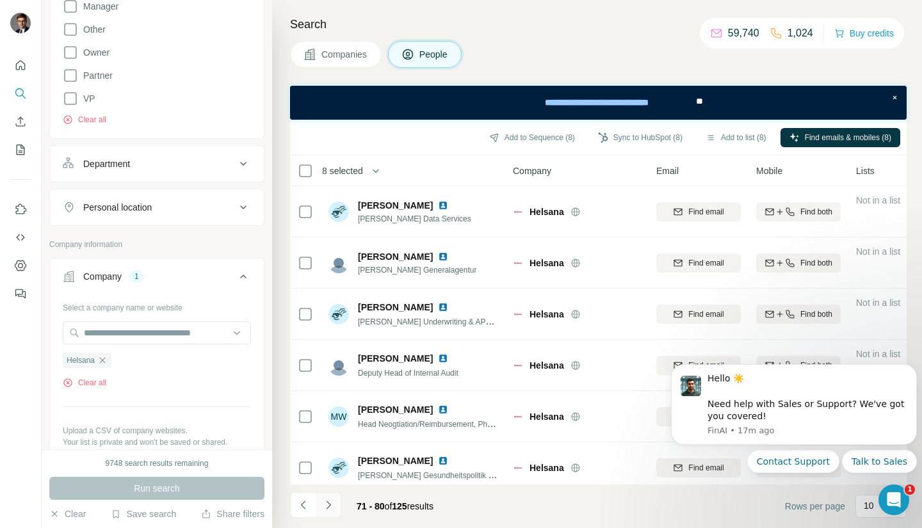
click at [323, 513] on button "Navigate to next page" at bounding box center [329, 505] width 26 height 26
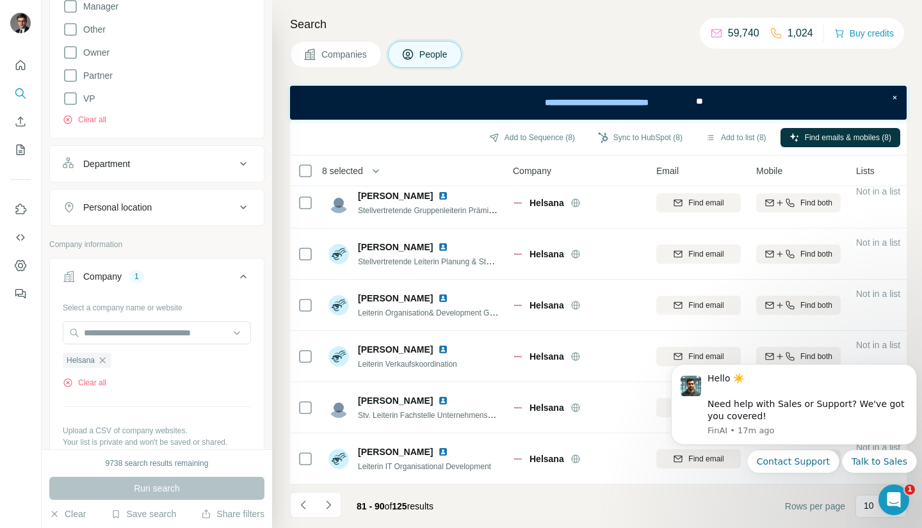
scroll to position [220, 0]
click at [327, 509] on icon "Navigate to next page" at bounding box center [328, 505] width 13 height 13
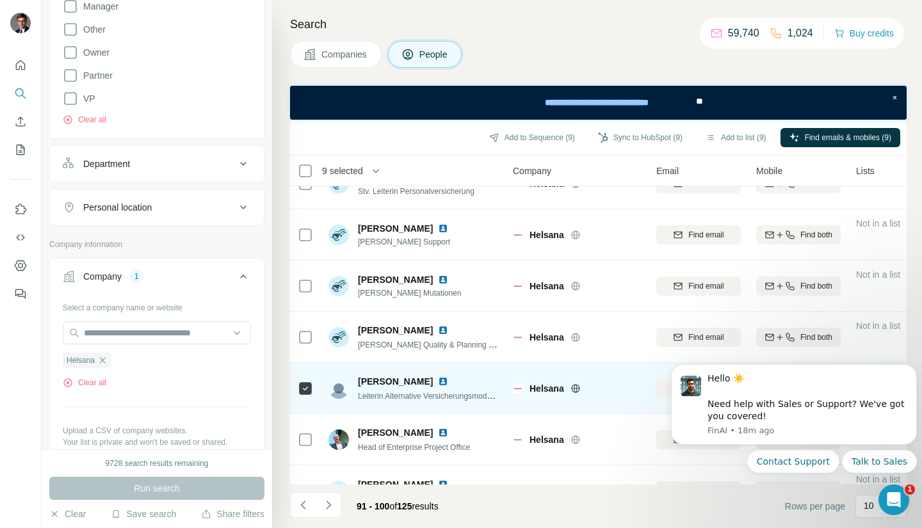
scroll to position [0, 0]
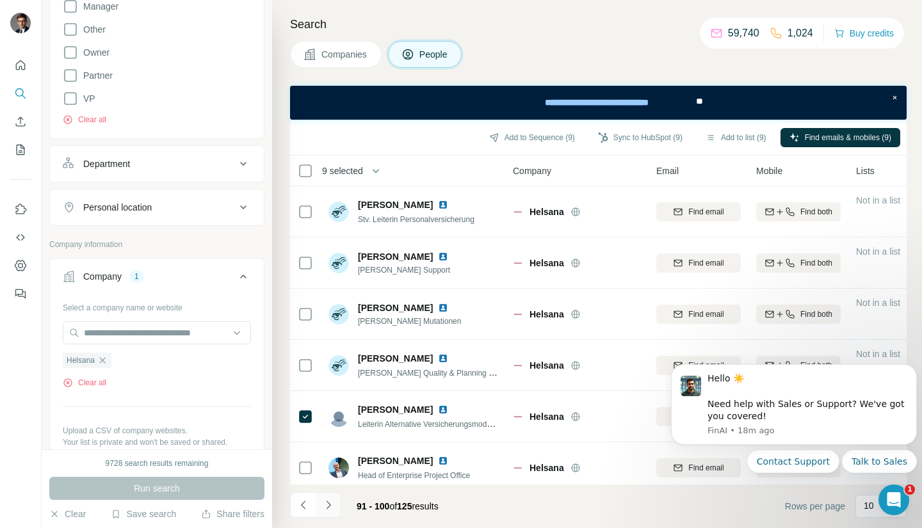
click at [330, 507] on icon "Navigate to next page" at bounding box center [328, 505] width 13 height 13
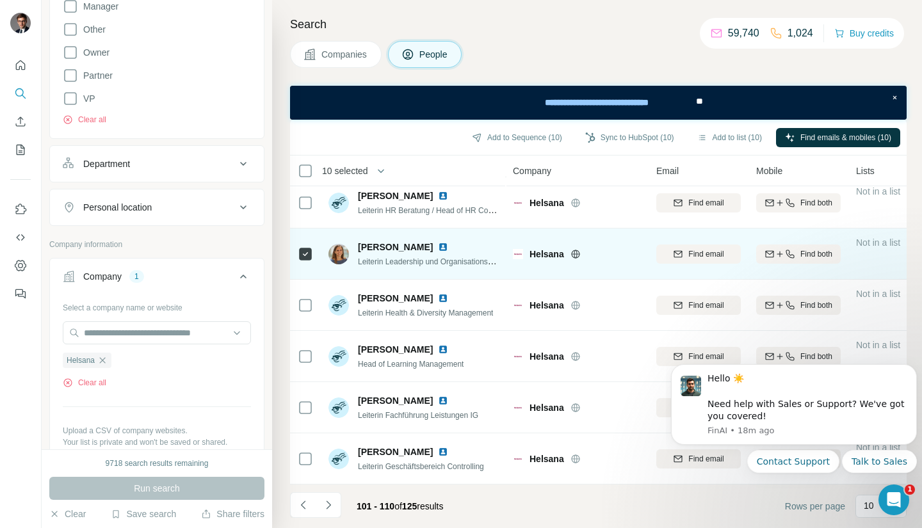
scroll to position [220, 0]
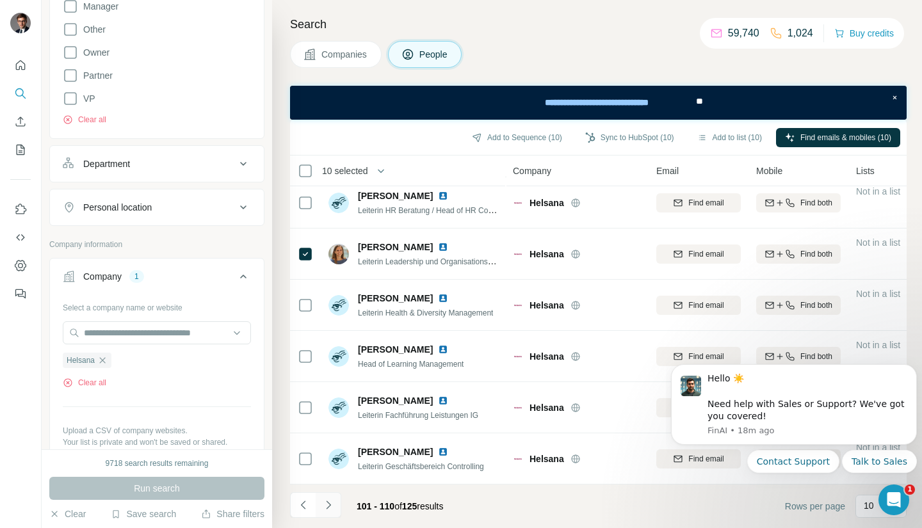
click at [333, 511] on icon "Navigate to next page" at bounding box center [328, 505] width 13 height 13
click at [325, 505] on icon "Navigate to next page" at bounding box center [328, 505] width 13 height 13
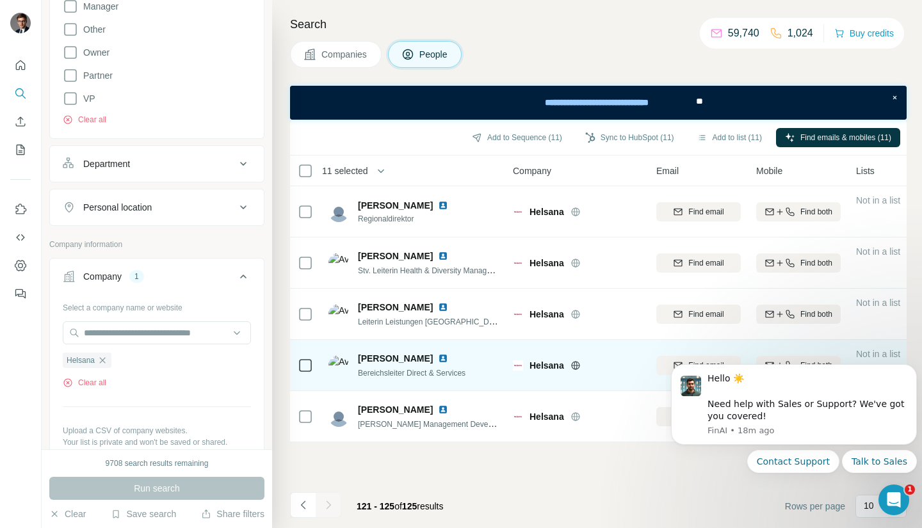
scroll to position [0, 0]
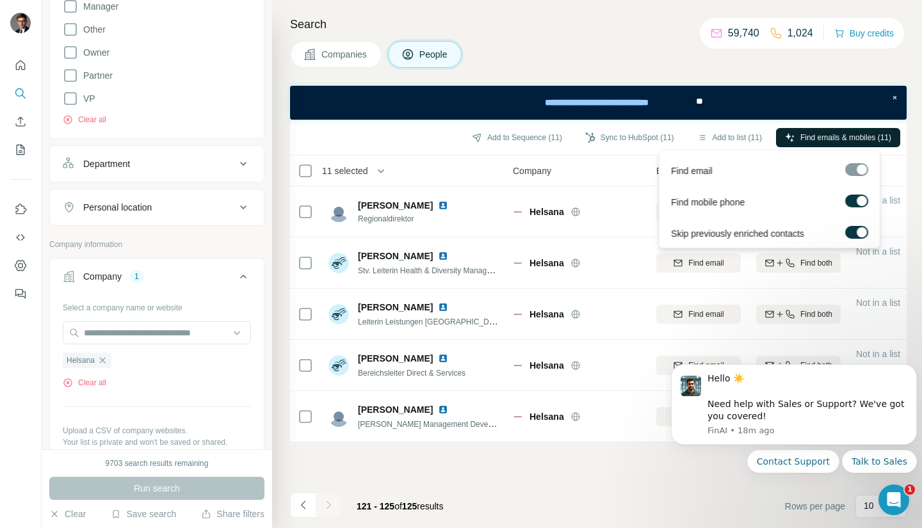
click at [804, 135] on span "Find emails & mobiles (11)" at bounding box center [845, 138] width 91 height 12
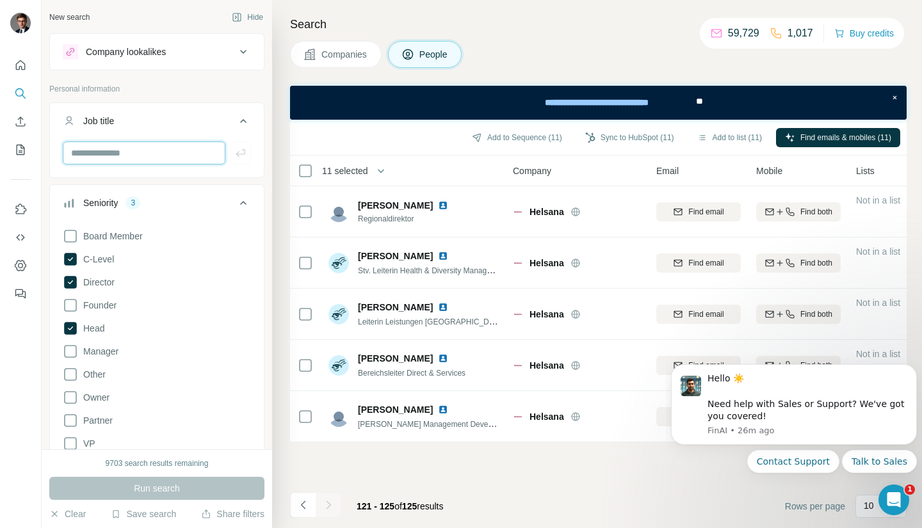
click at [137, 145] on input "text" at bounding box center [144, 153] width 163 height 23
type input "***"
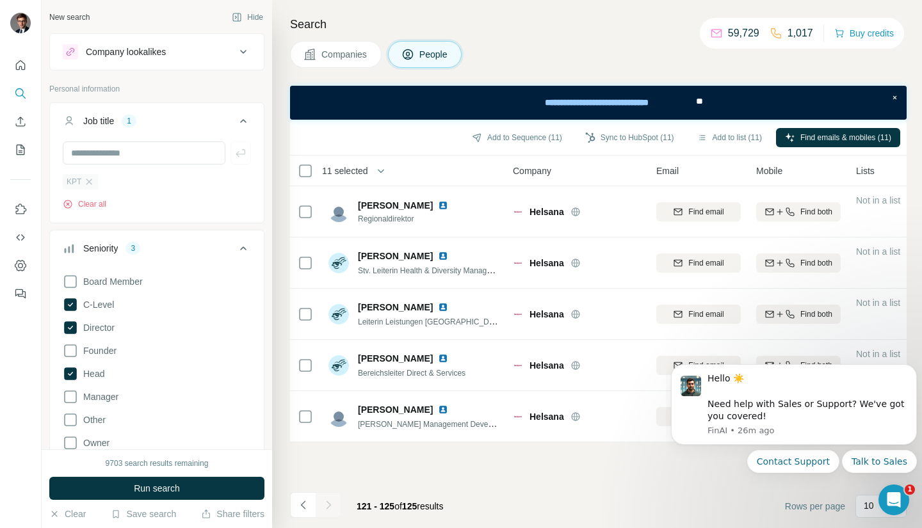
click at [90, 188] on div "KPT" at bounding box center [80, 181] width 35 height 15
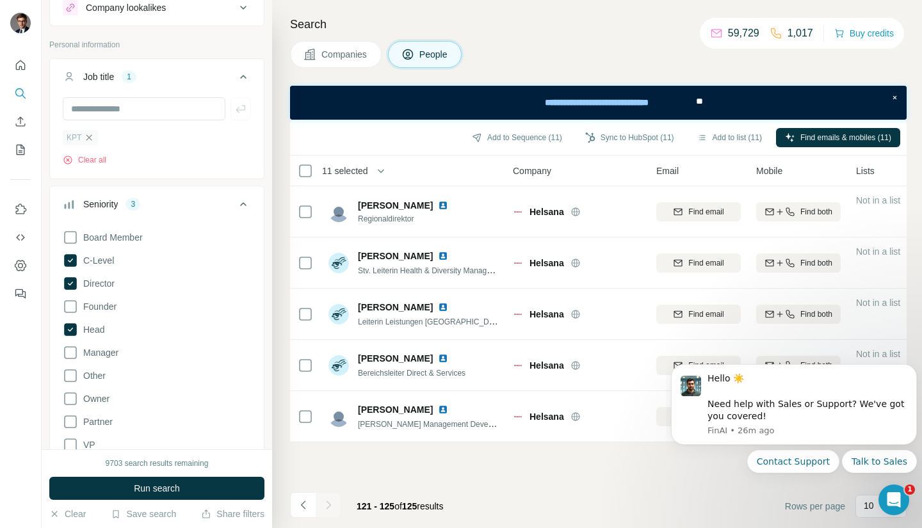
click at [85, 133] on icon "button" at bounding box center [89, 138] width 10 height 10
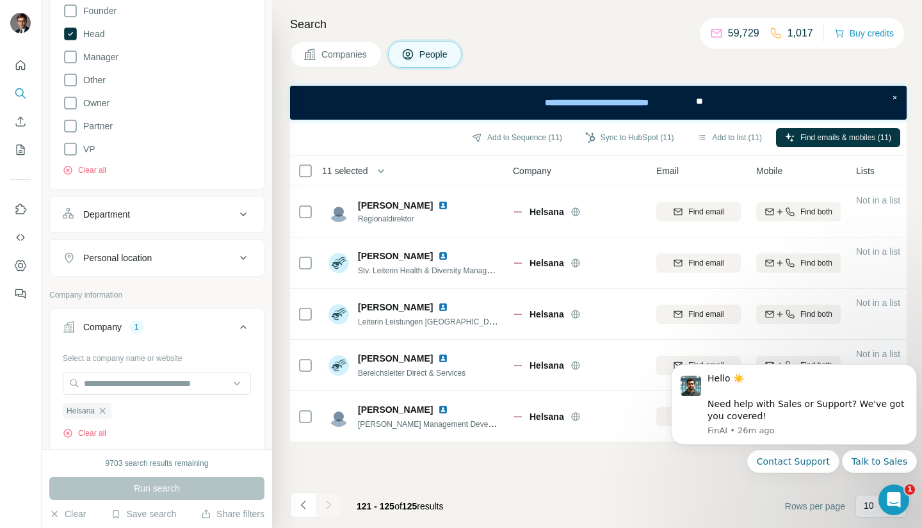
scroll to position [295, 0]
click at [118, 374] on input "text" at bounding box center [157, 382] width 188 height 23
click at [102, 386] on input "text" at bounding box center [157, 382] width 188 height 23
click at [133, 448] on div "Select a company name or website Helsana Clear all Upload a CSV of company webs…" at bounding box center [157, 439] width 188 height 184
click at [102, 410] on icon "button" at bounding box center [103, 410] width 6 height 6
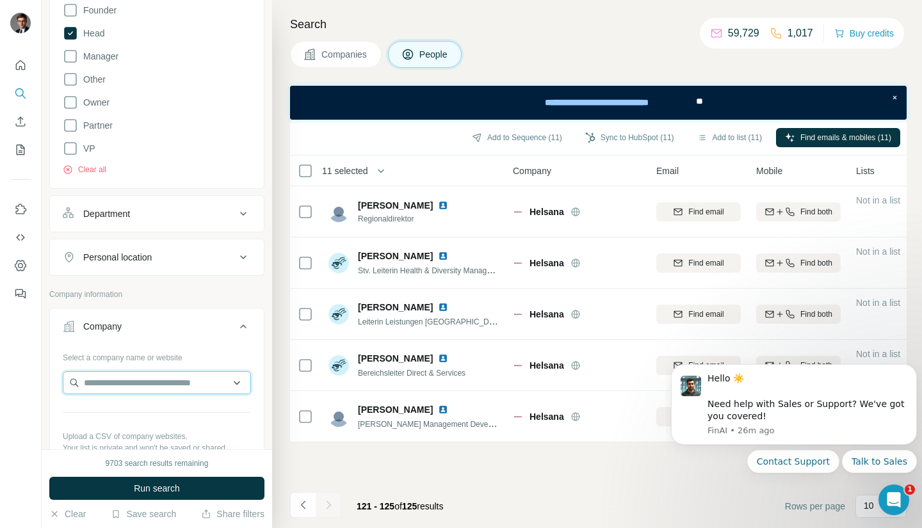
click at [108, 388] on input "text" at bounding box center [157, 382] width 188 height 23
type input "***"
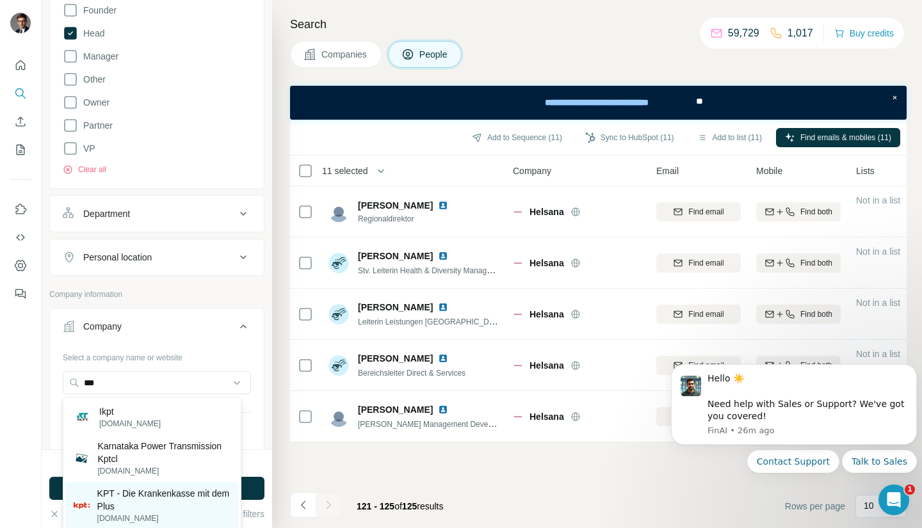
click at [177, 494] on p "KPT - Die Krankenkasse mit dem Plus" at bounding box center [163, 500] width 133 height 26
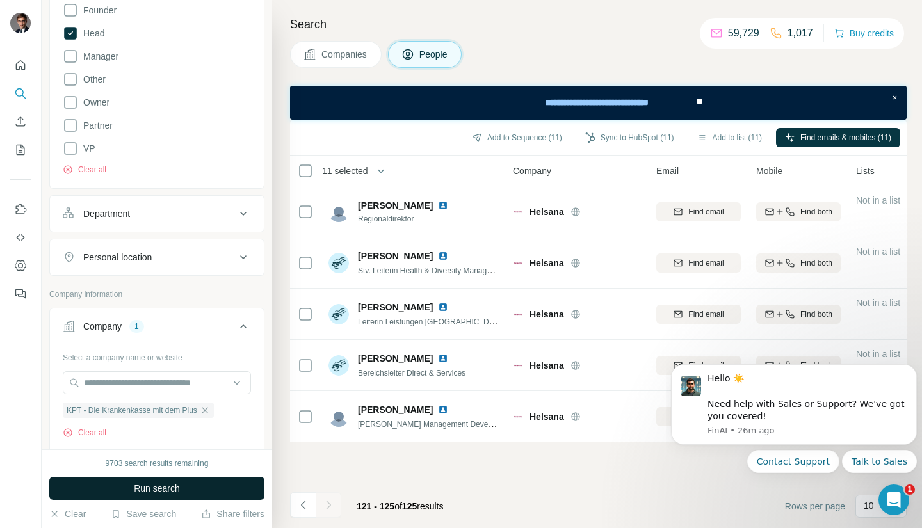
click at [195, 492] on button "Run search" at bounding box center [156, 488] width 215 height 23
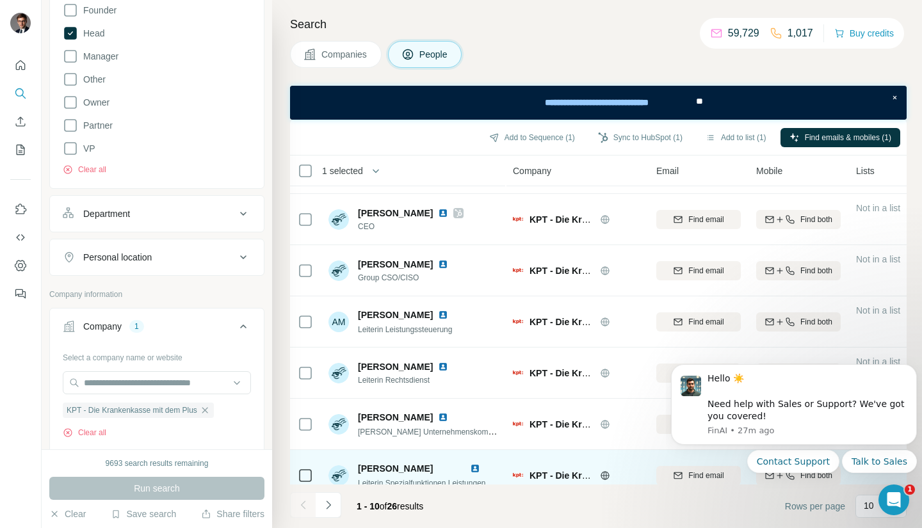
scroll to position [93, 0]
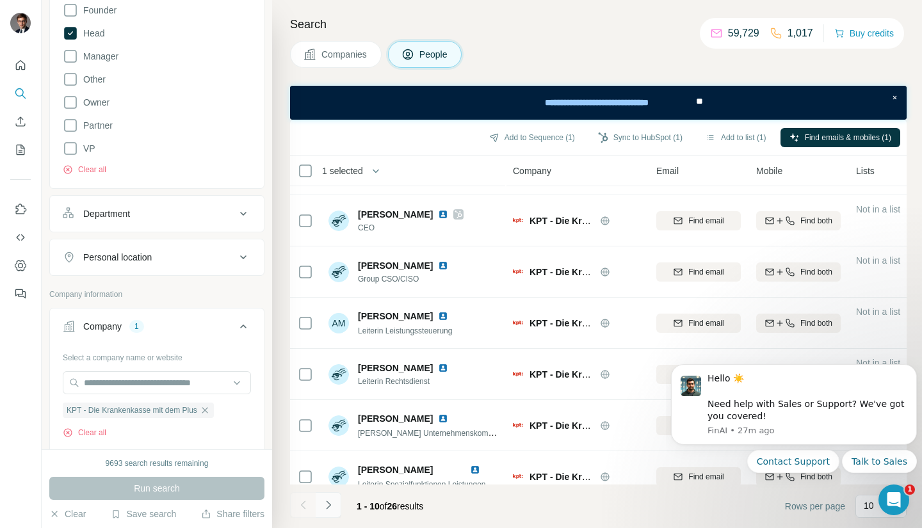
click at [323, 508] on icon "Navigate to next page" at bounding box center [328, 505] width 13 height 13
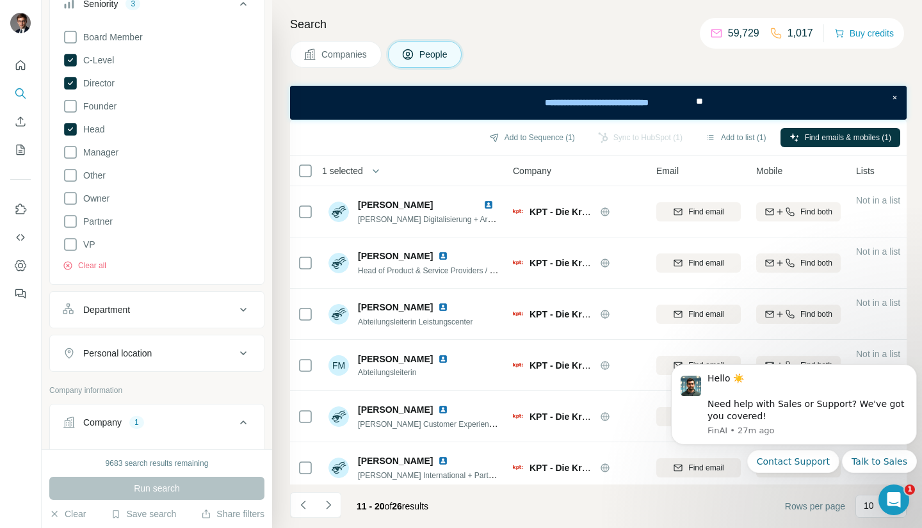
scroll to position [198, 0]
click at [71, 151] on icon at bounding box center [70, 153] width 15 height 15
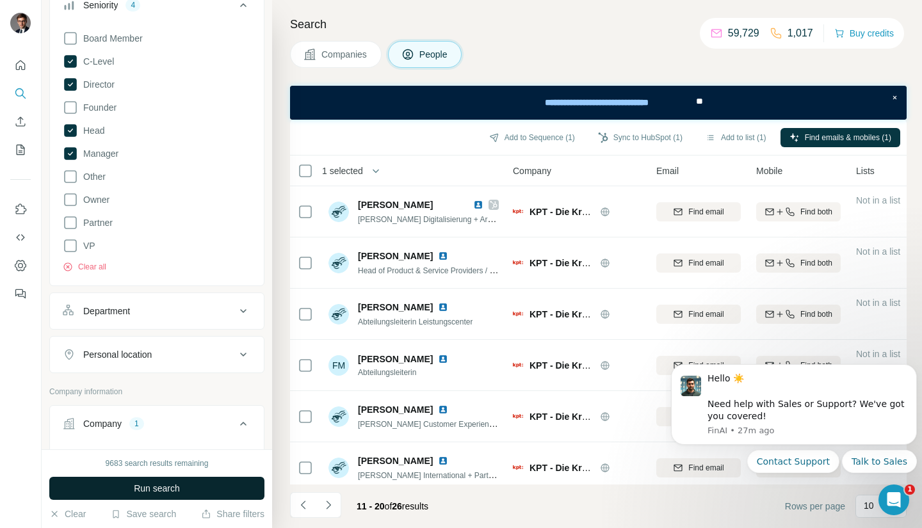
click at [147, 483] on span "Run search" at bounding box center [157, 488] width 46 height 13
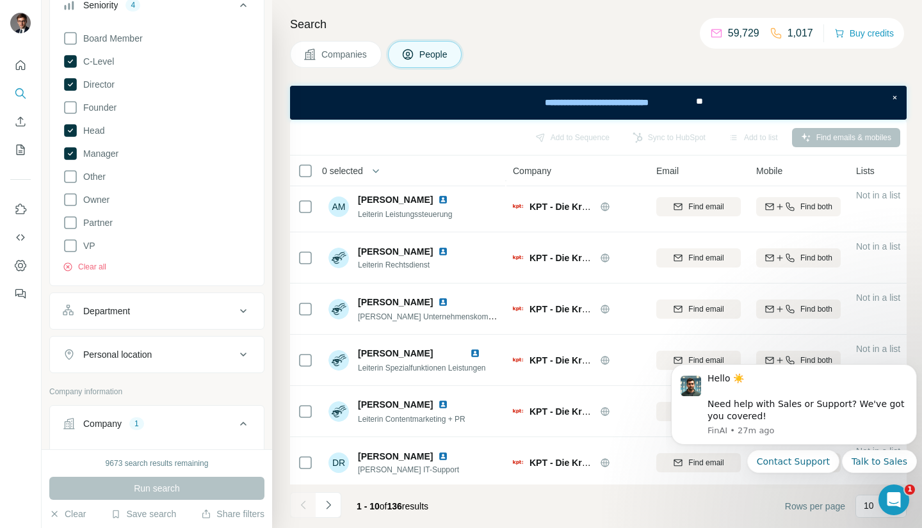
scroll to position [220, 0]
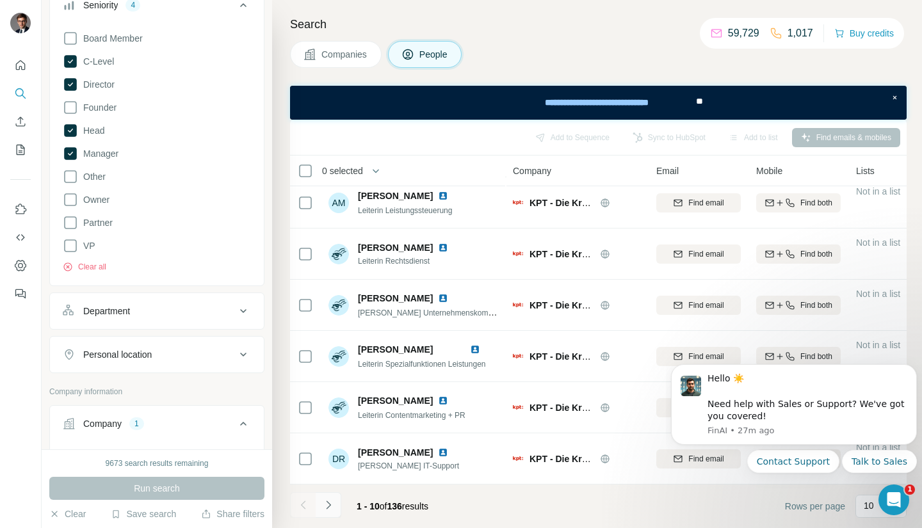
click at [330, 502] on icon "Navigate to next page" at bounding box center [328, 505] width 13 height 13
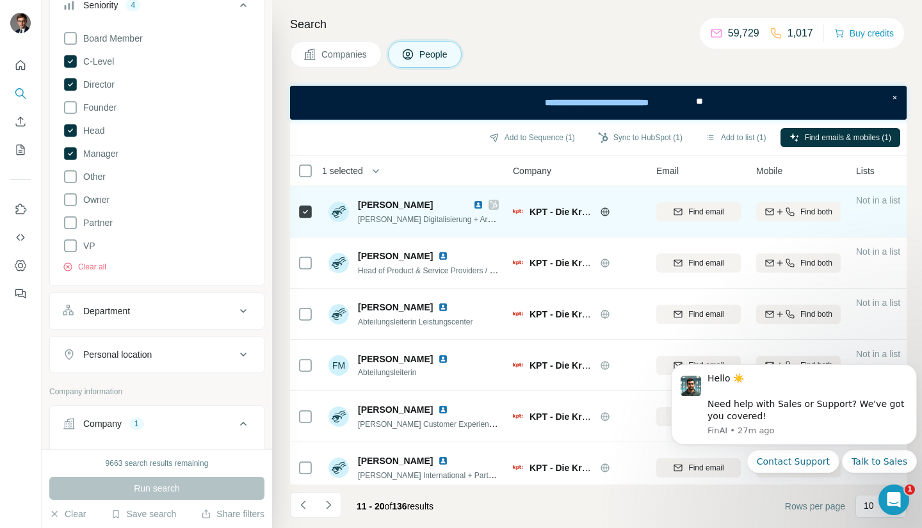
drag, startPoint x: 312, startPoint y: 206, endPoint x: 298, endPoint y: 206, distance: 14.1
click at [298, 206] on icon at bounding box center [305, 211] width 15 height 15
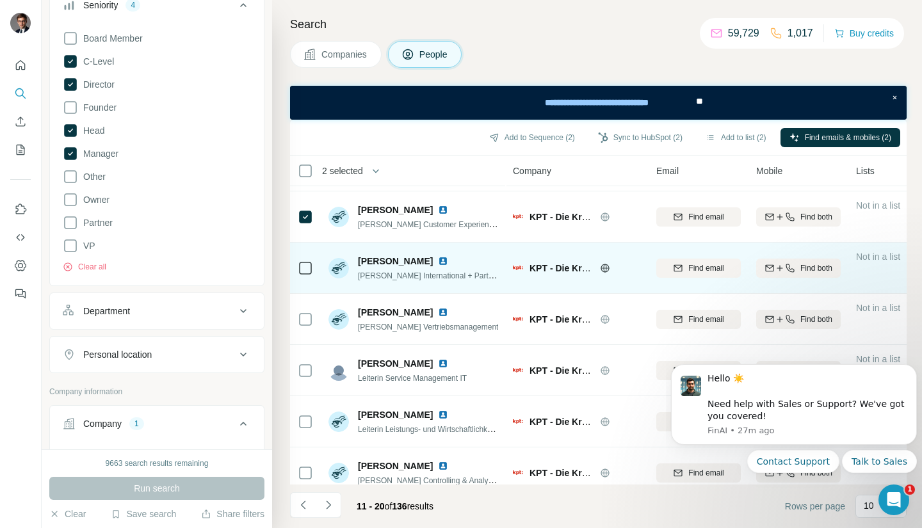
scroll to position [220, 0]
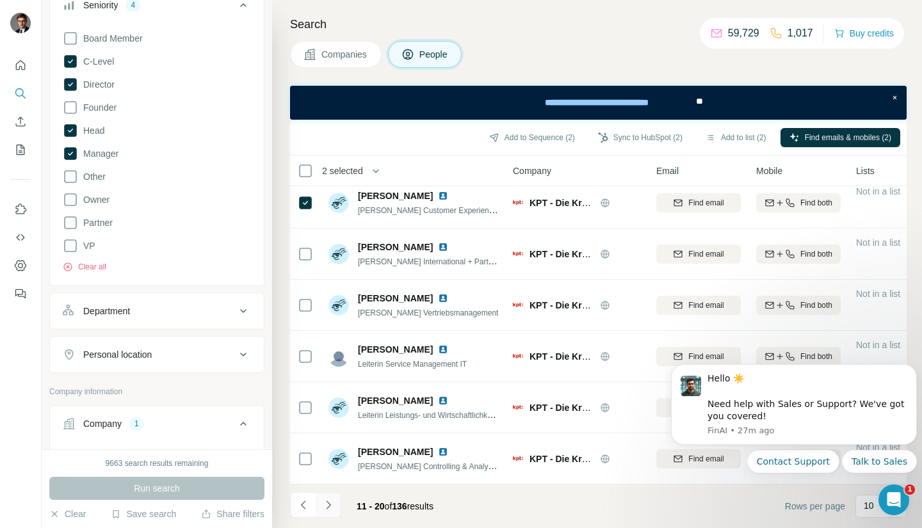
click at [328, 505] on icon "Navigate to next page" at bounding box center [328, 505] width 13 height 13
click at [303, 505] on icon "Navigate to previous page" at bounding box center [303, 505] width 13 height 13
click at [332, 506] on icon "Navigate to next page" at bounding box center [328, 505] width 13 height 13
click at [338, 503] on button "Navigate to next page" at bounding box center [329, 505] width 26 height 26
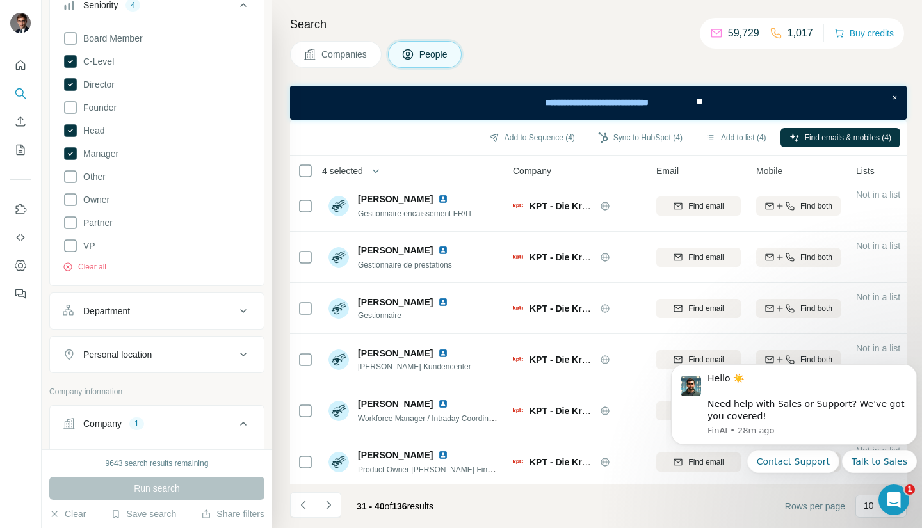
scroll to position [3, 0]
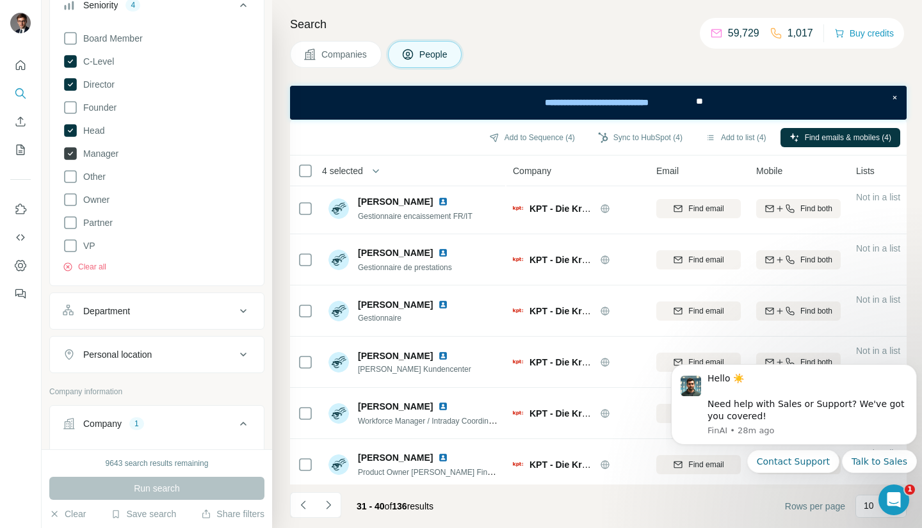
click at [67, 155] on icon at bounding box center [70, 153] width 13 height 13
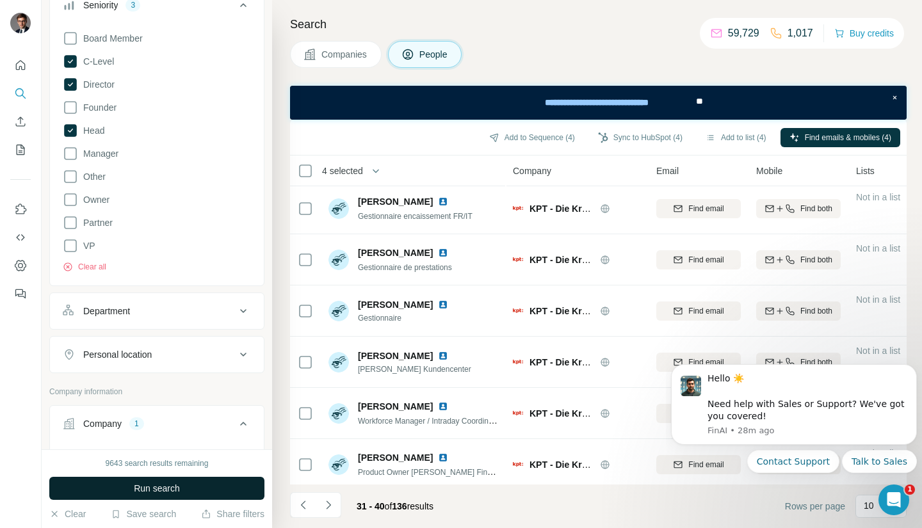
click at [154, 487] on span "Run search" at bounding box center [157, 488] width 46 height 13
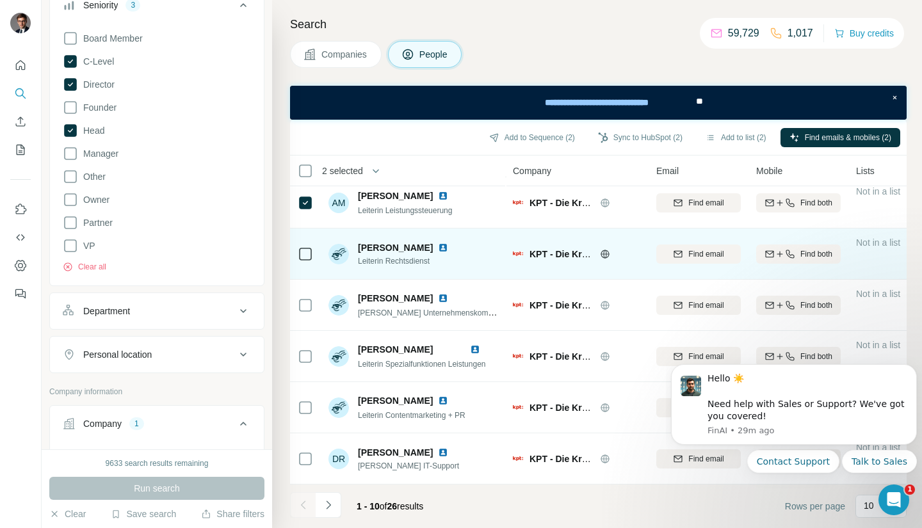
scroll to position [220, 0]
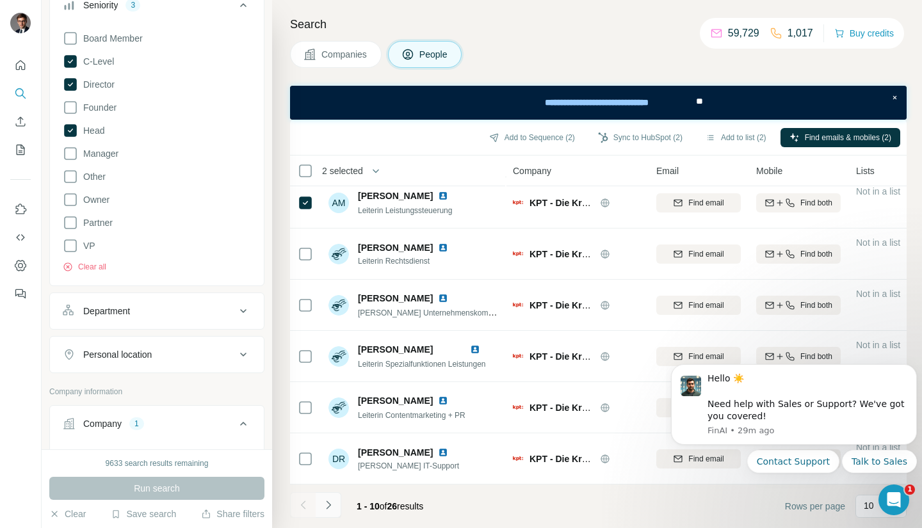
click at [329, 511] on icon "Navigate to next page" at bounding box center [328, 505] width 13 height 13
click at [326, 510] on icon "Navigate to next page" at bounding box center [328, 505] width 13 height 13
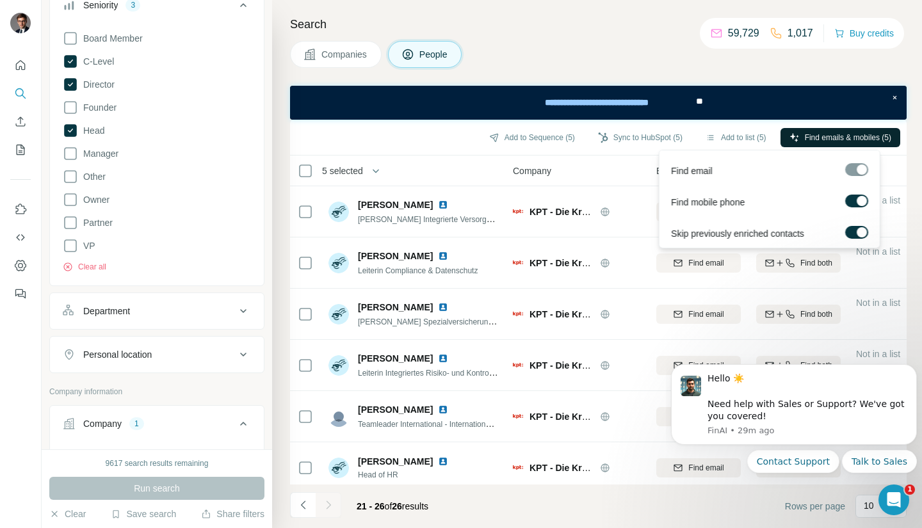
click at [873, 143] on button "Find emails & mobiles (5)" at bounding box center [841, 137] width 120 height 19
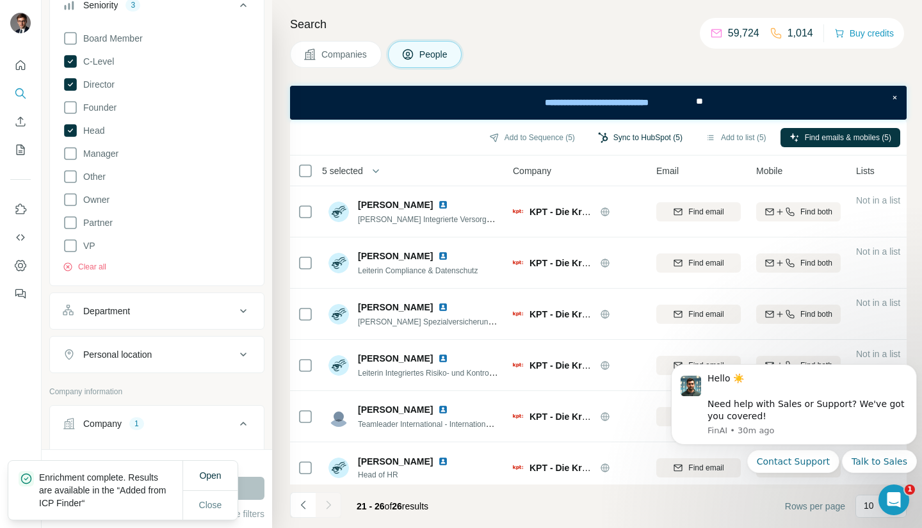
click at [633, 141] on button "Sync to HubSpot (5)" at bounding box center [640, 137] width 102 height 19
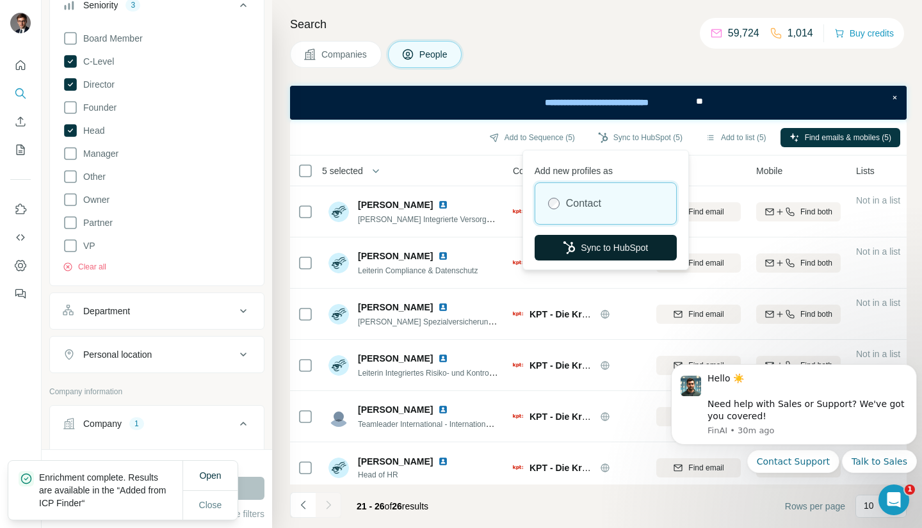
click at [614, 240] on button "Sync to HubSpot" at bounding box center [606, 248] width 142 height 26
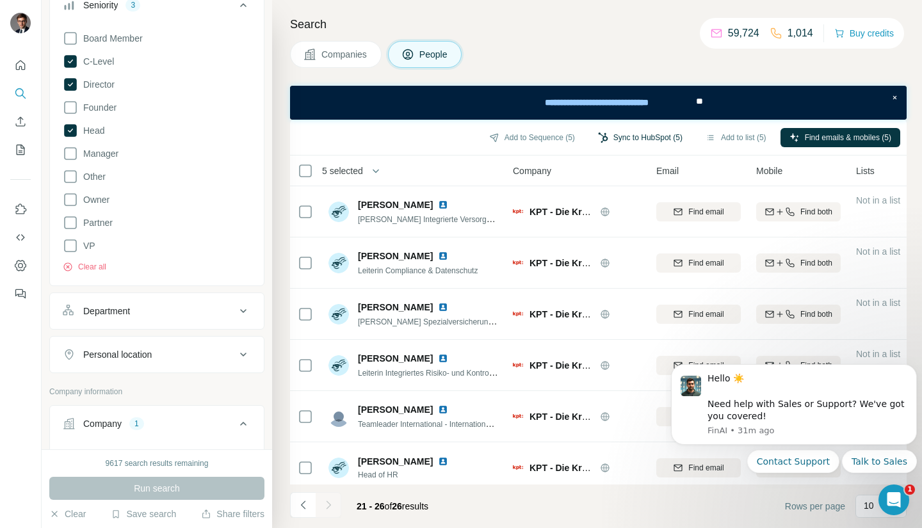
click at [631, 133] on button "Sync to HubSpot (5)" at bounding box center [640, 137] width 102 height 19
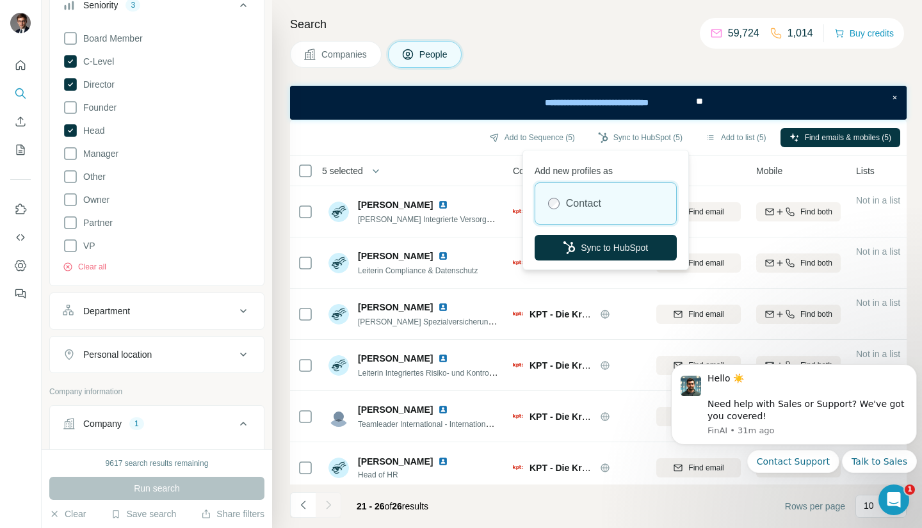
click at [432, 137] on div "Add to Sequence (5) Sync to HubSpot (5) Add to list (5) Find emails & mobiles (…" at bounding box center [598, 137] width 604 height 22
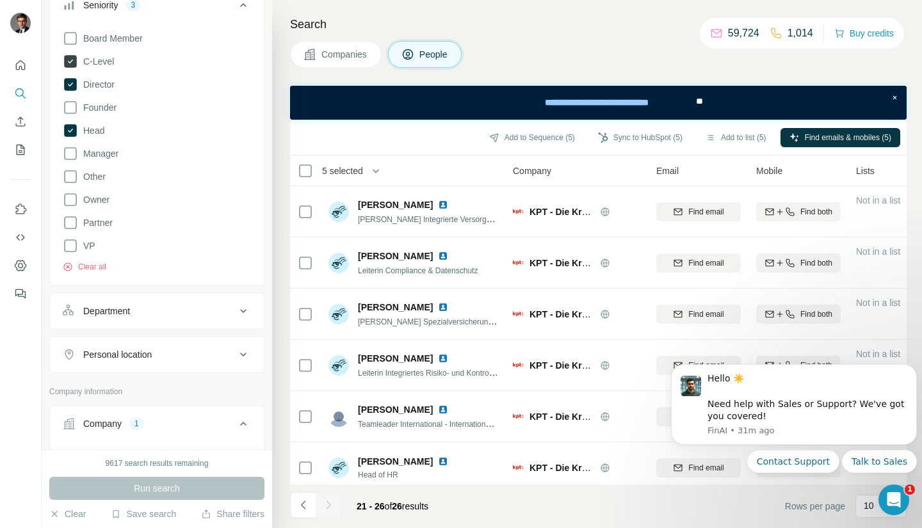
click at [72, 61] on icon at bounding box center [70, 62] width 5 height 4
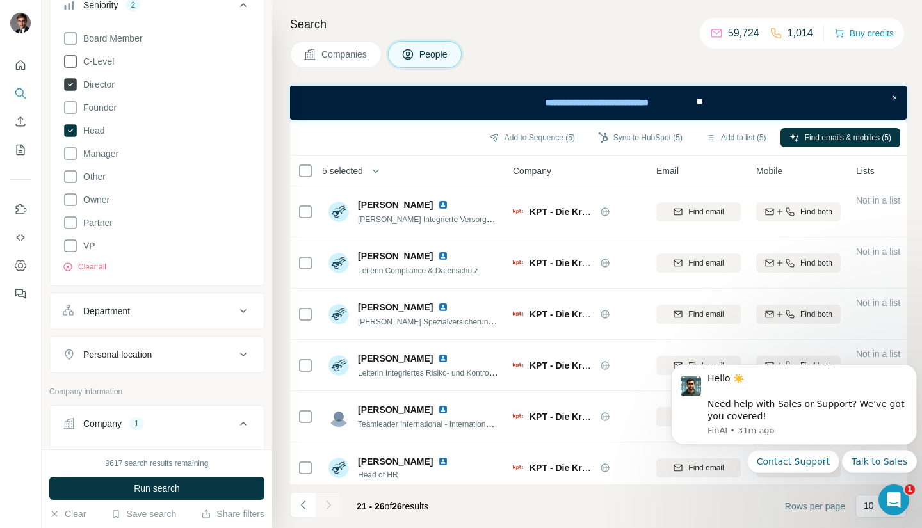
click at [71, 88] on icon at bounding box center [70, 84] width 13 height 13
click at [71, 131] on icon at bounding box center [70, 131] width 5 height 4
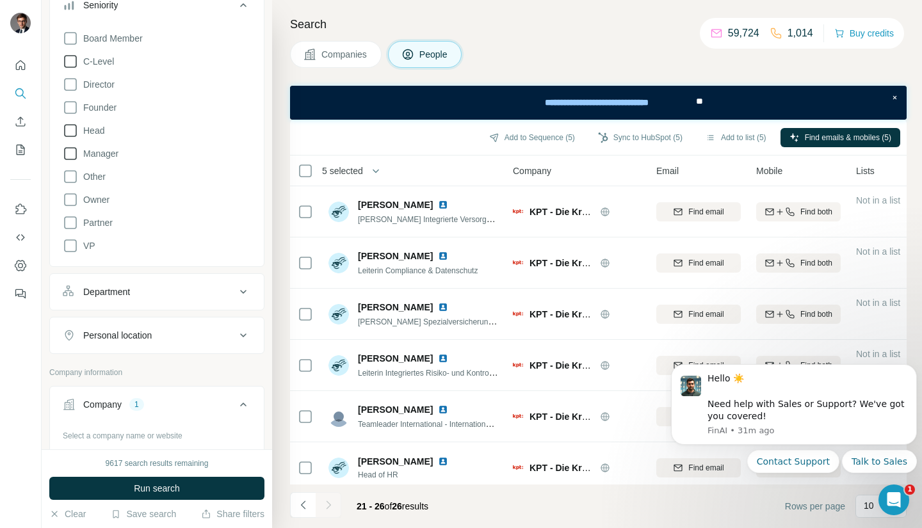
click at [71, 152] on icon at bounding box center [70, 153] width 15 height 15
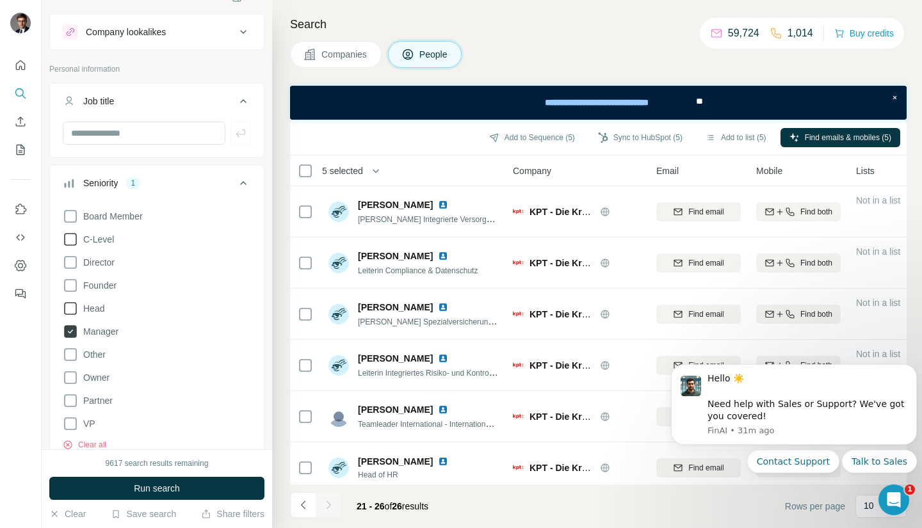
scroll to position [19, 0]
click at [91, 130] on input "text" at bounding box center [144, 133] width 163 height 23
type input "*******"
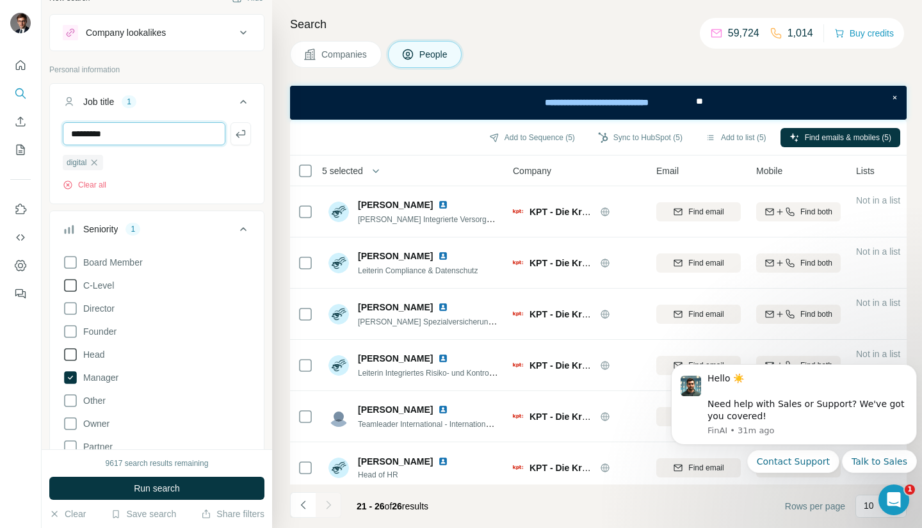
type input "*********"
type input "**********"
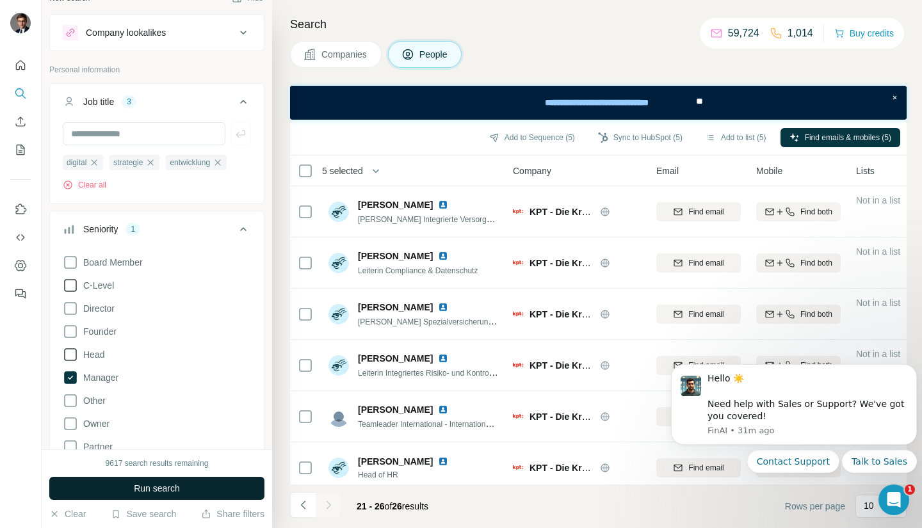
click at [154, 495] on button "Run search" at bounding box center [156, 488] width 215 height 23
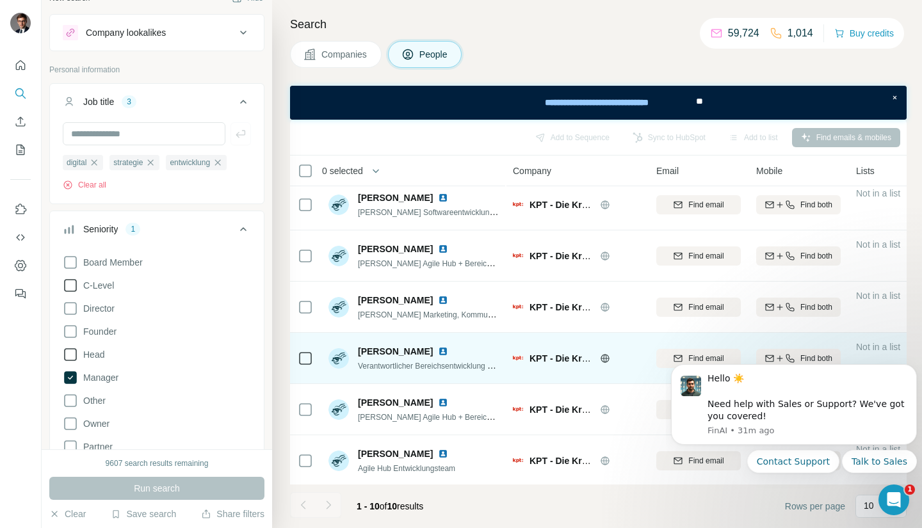
scroll to position [8, 0]
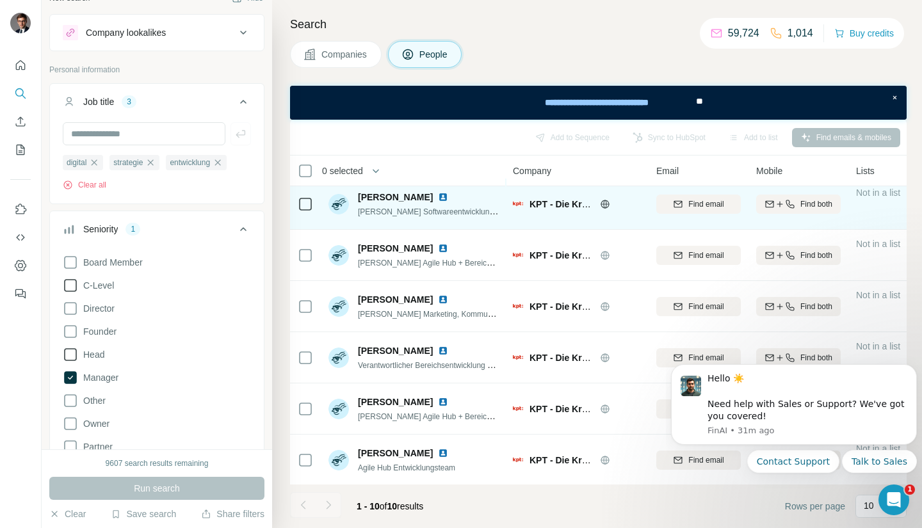
click at [304, 197] on icon at bounding box center [305, 204] width 15 height 15
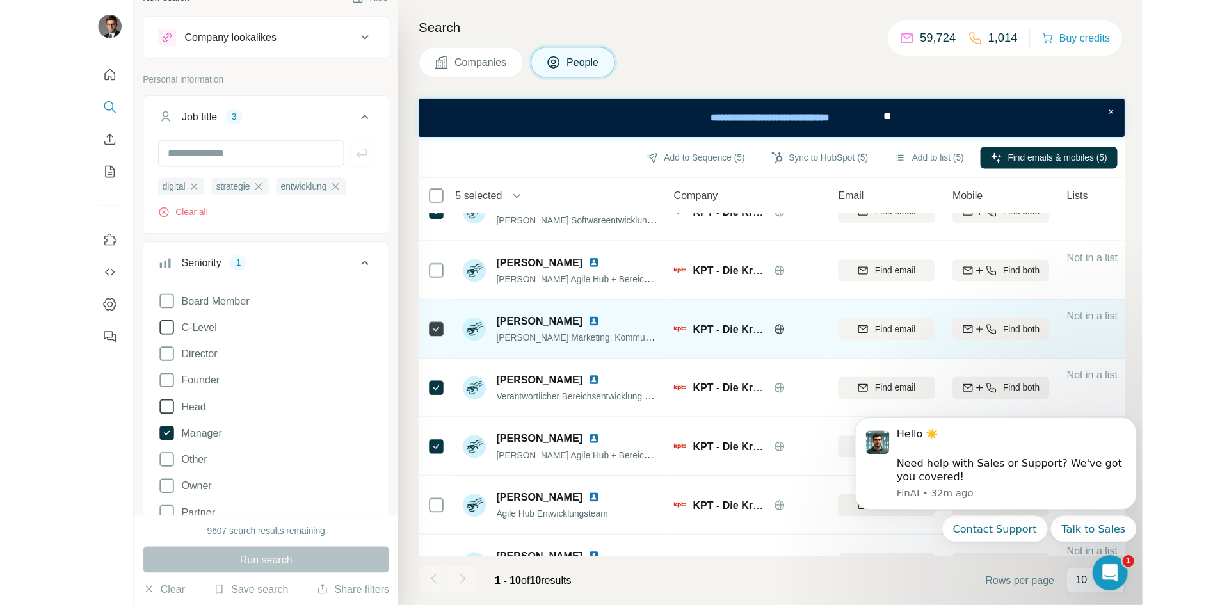
scroll to position [0, 0]
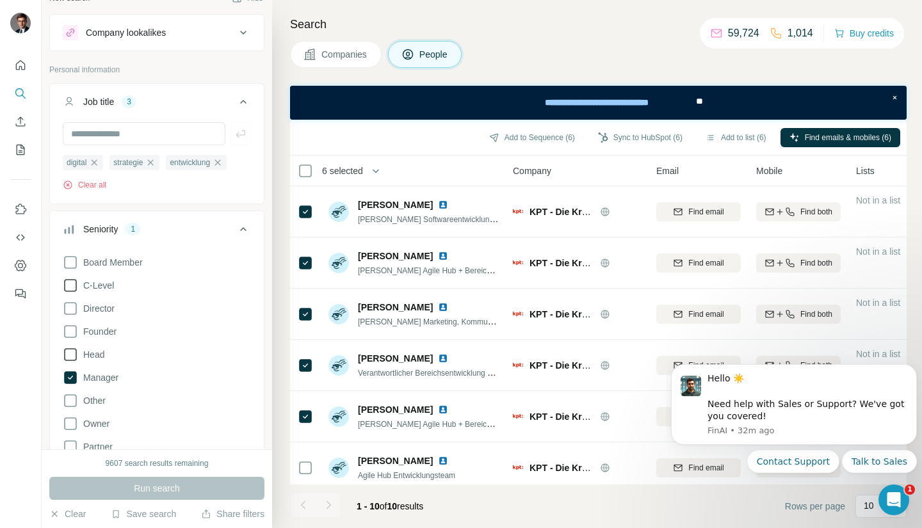
click at [794, 124] on div "Add to Sequence (6) Sync to HubSpot (6) Add to list (6) Find emails & mobiles (…" at bounding box center [598, 138] width 617 height 36
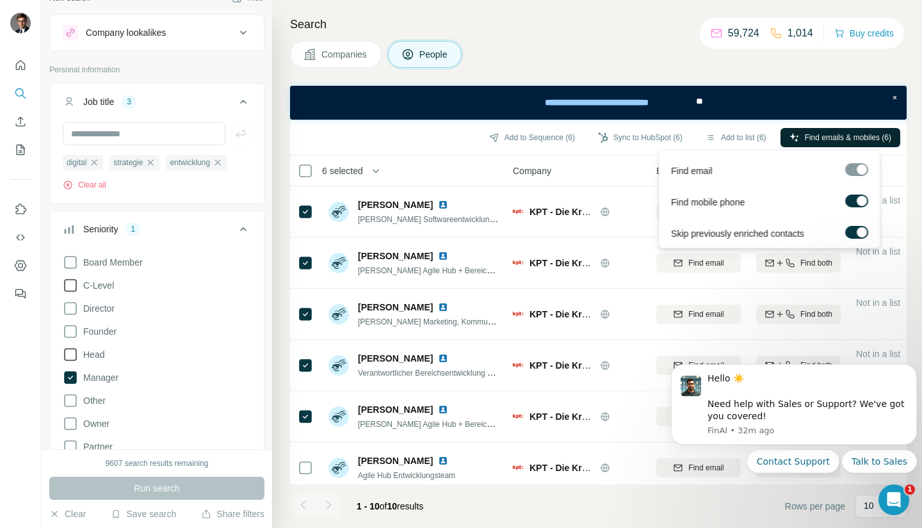
click at [791, 134] on icon "button" at bounding box center [795, 138] width 10 height 10
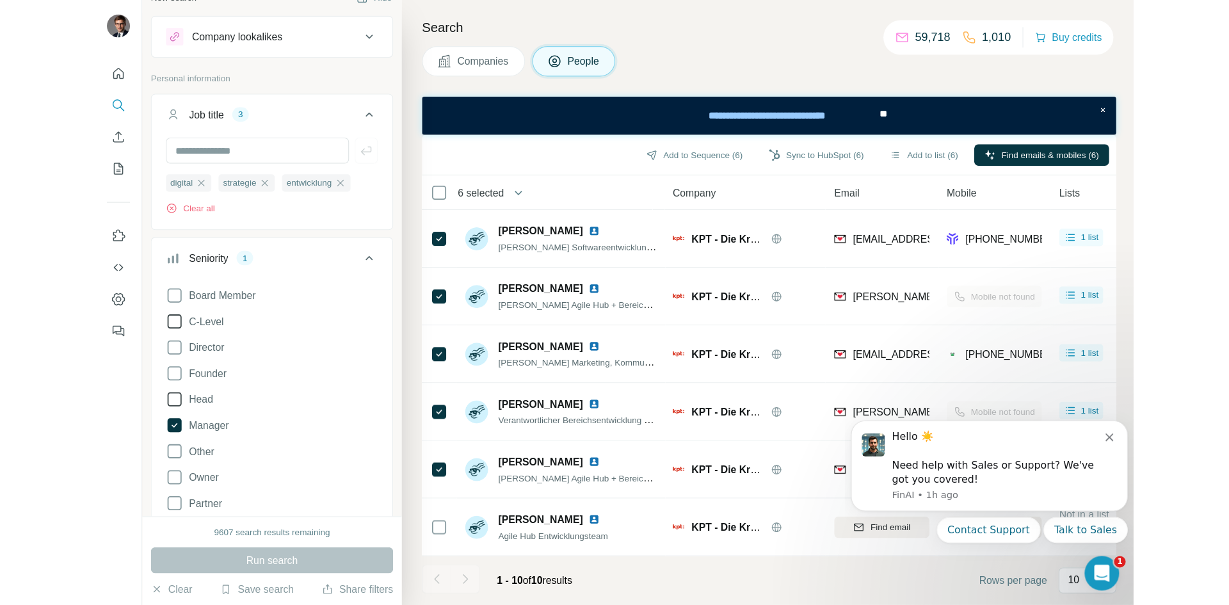
scroll to position [19, 0]
